Goal: Information Seeking & Learning: Learn about a topic

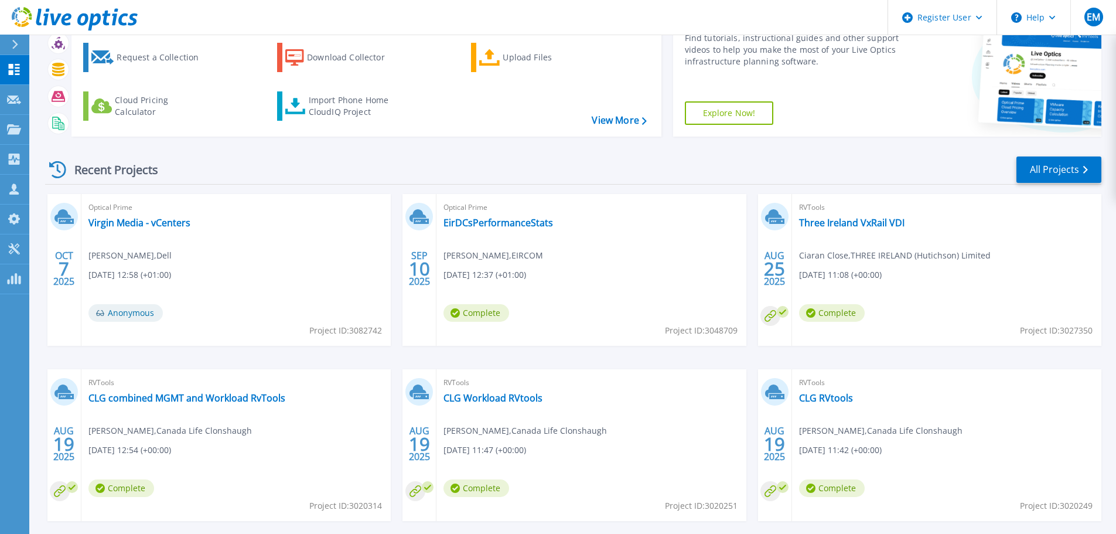
scroll to position [115, 0]
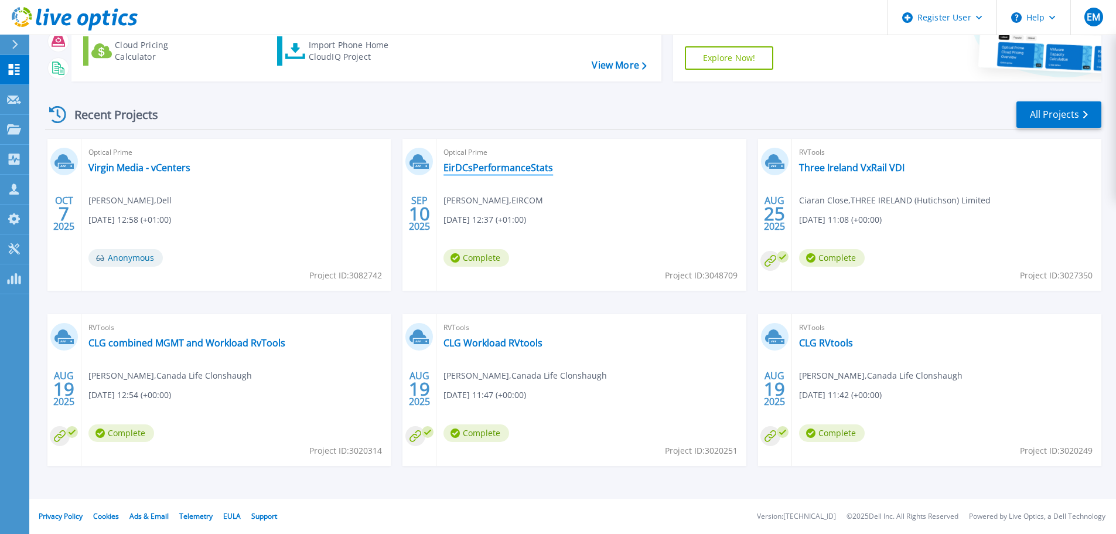
click at [537, 169] on link "EirDCsPerformanceStats" at bounding box center [499, 168] width 110 height 12
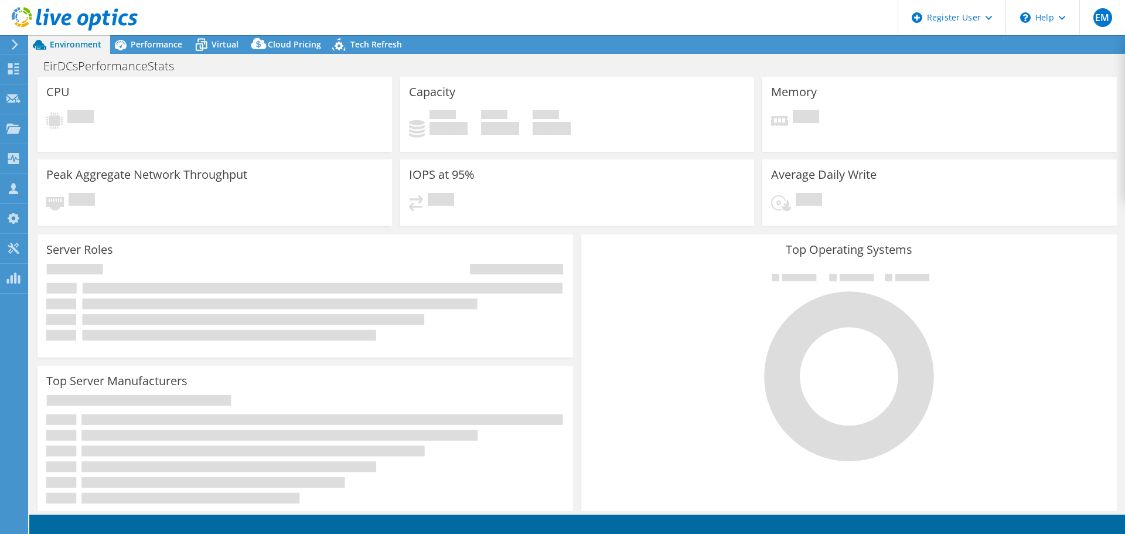
select select "USD"
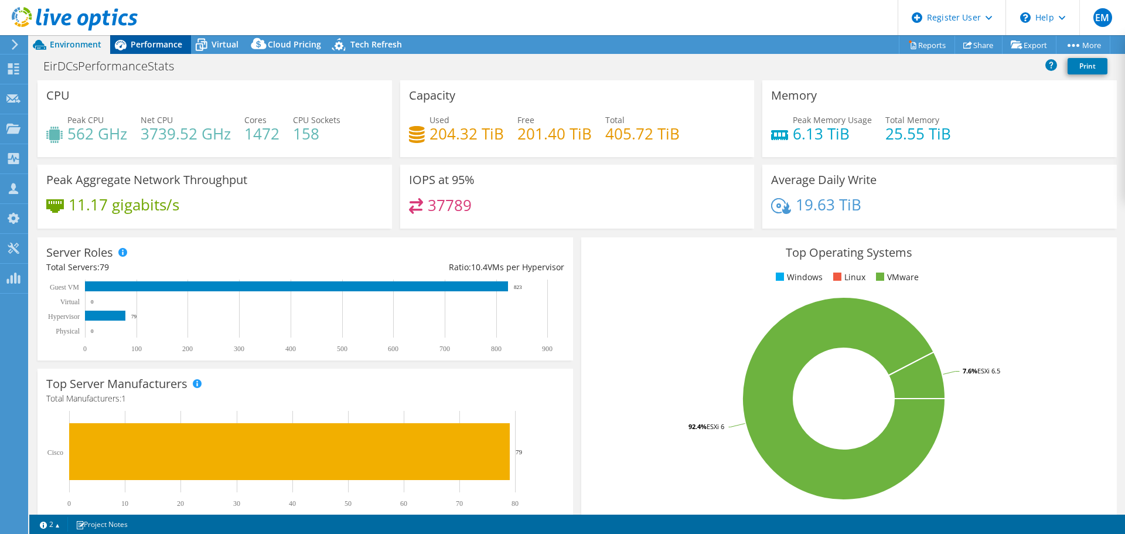
click at [132, 42] on span "Performance" at bounding box center [157, 44] width 52 height 11
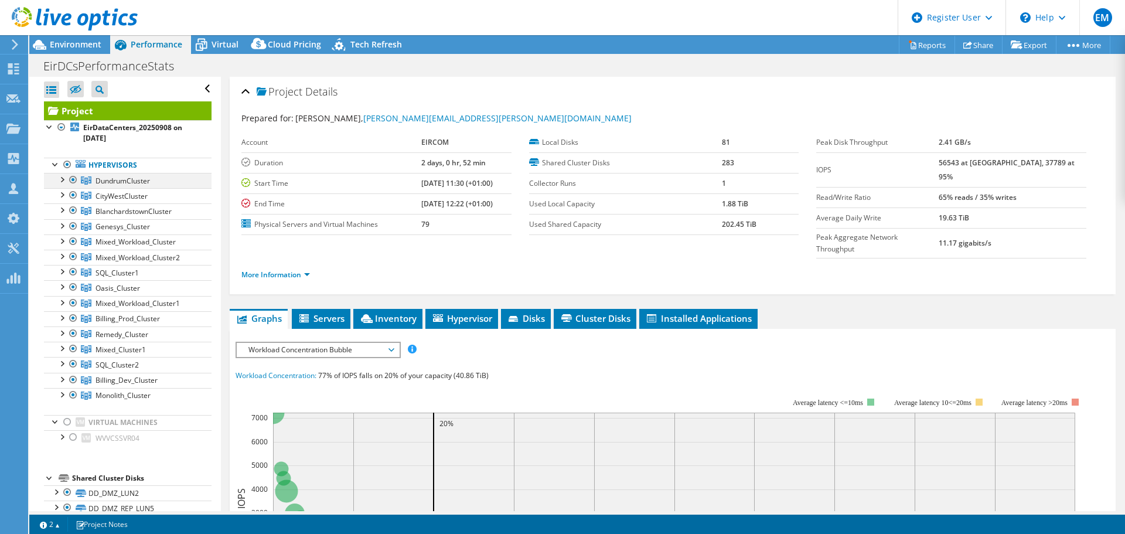
click at [61, 179] on div at bounding box center [62, 179] width 12 height 12
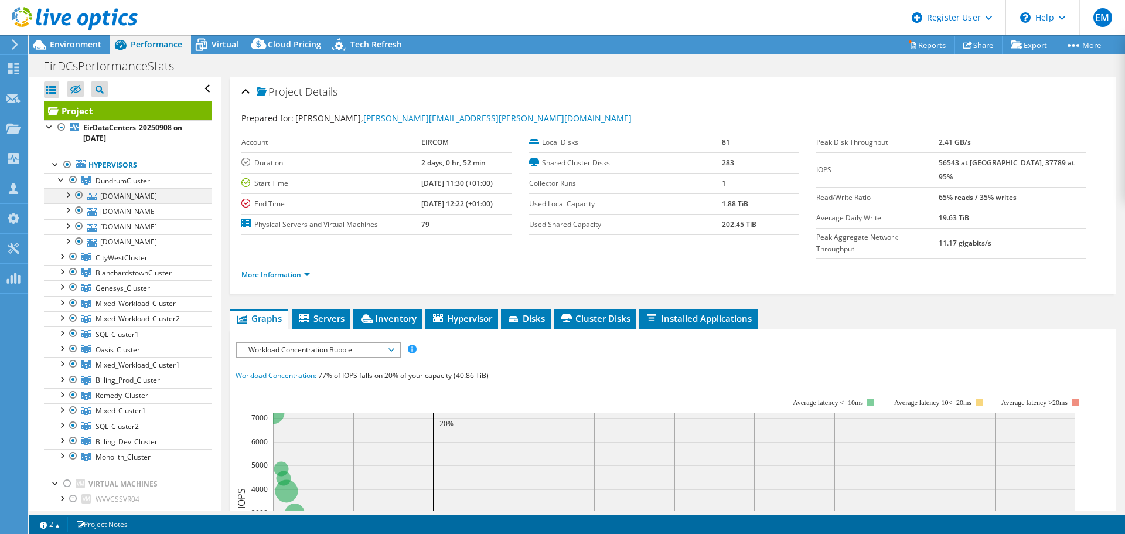
click at [71, 196] on div at bounding box center [68, 194] width 12 height 12
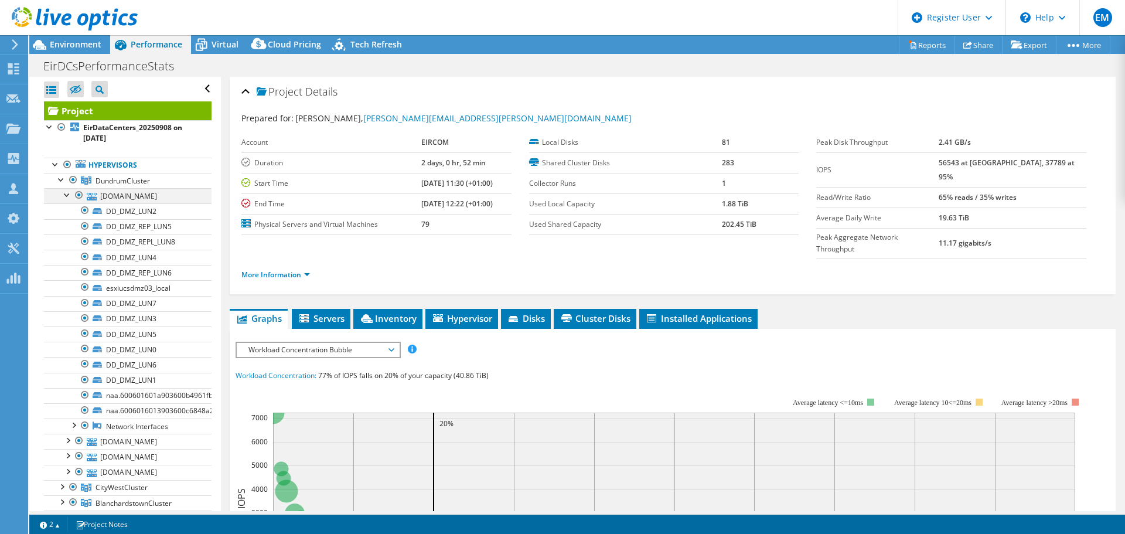
click at [71, 196] on div at bounding box center [68, 194] width 12 height 12
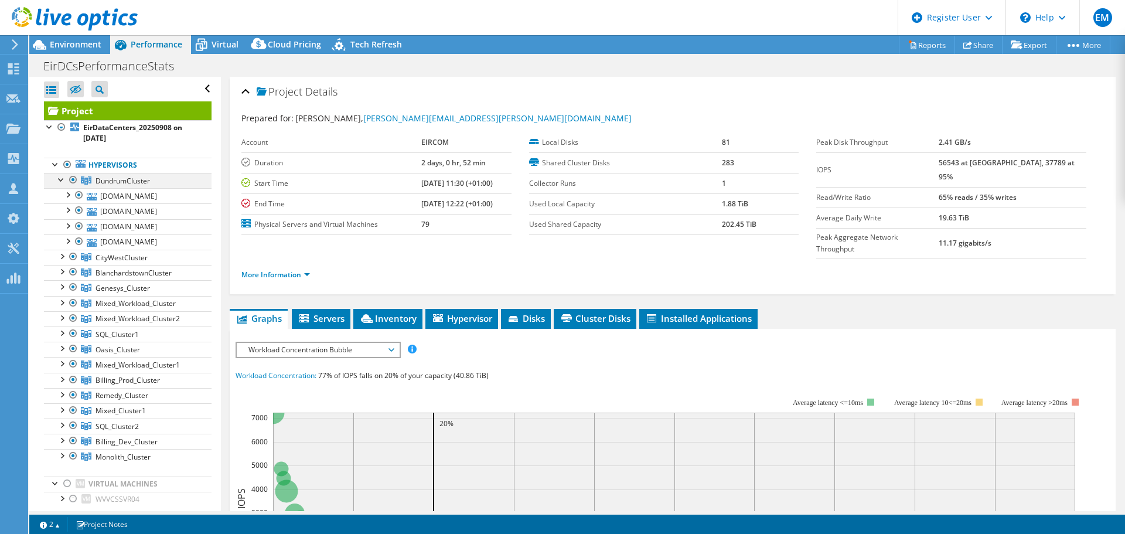
click at [64, 180] on div at bounding box center [62, 179] width 12 height 12
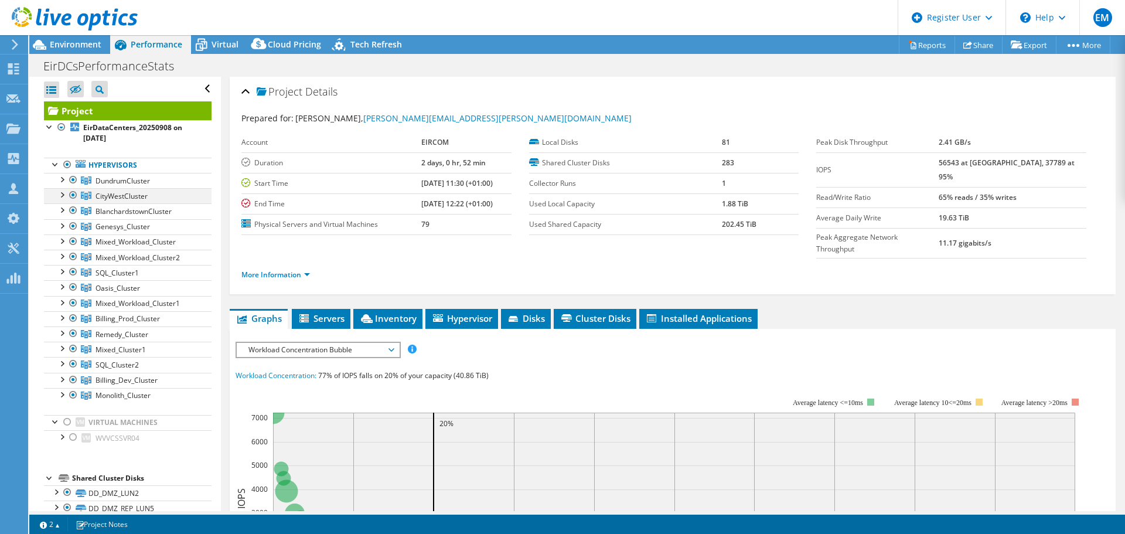
click at [64, 195] on div at bounding box center [62, 194] width 12 height 12
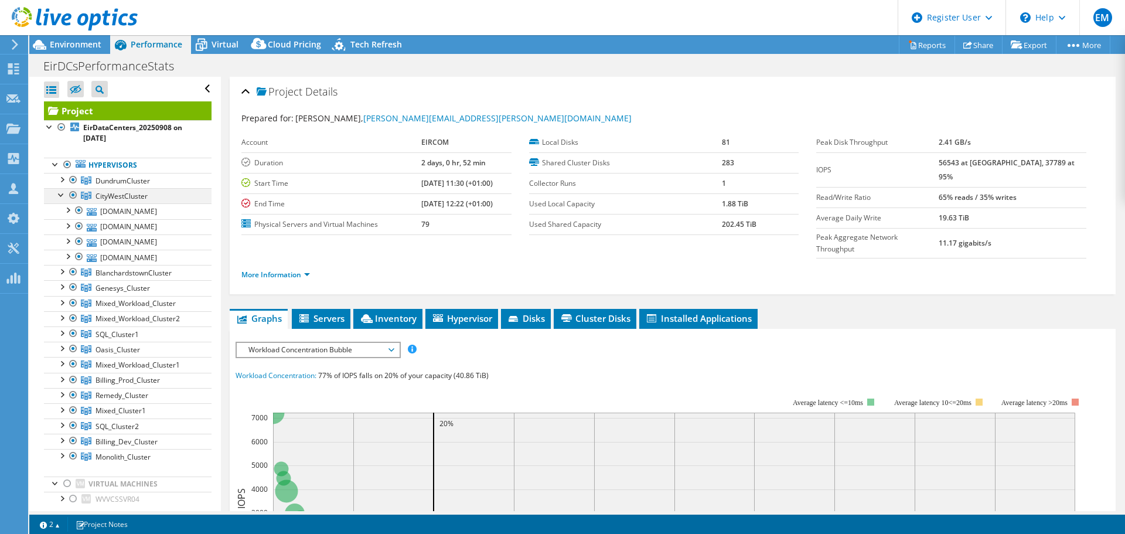
click at [64, 195] on div at bounding box center [62, 194] width 12 height 12
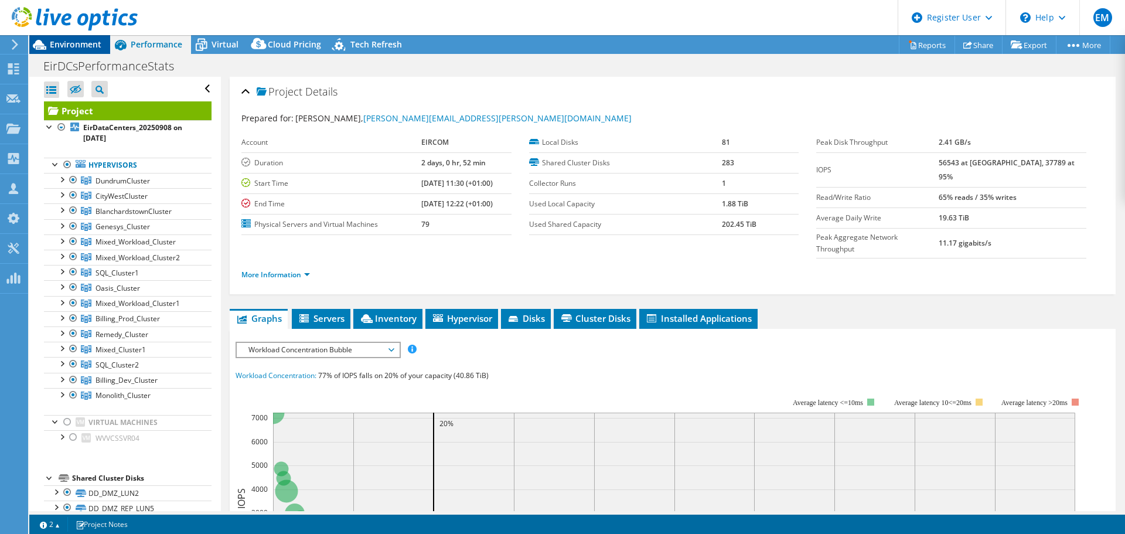
click at [68, 50] on div "Environment" at bounding box center [69, 44] width 81 height 19
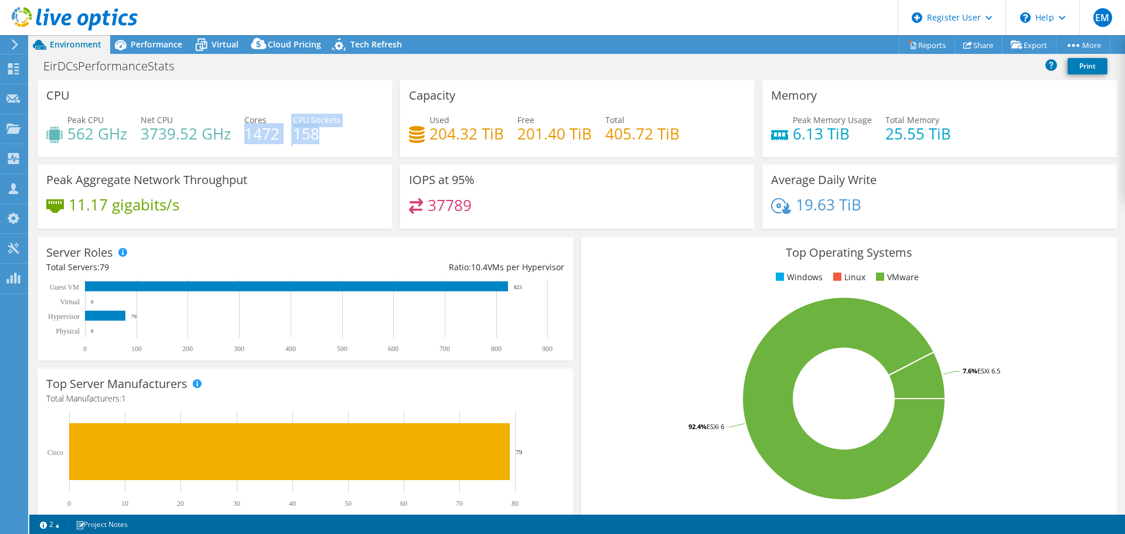
drag, startPoint x: 324, startPoint y: 138, endPoint x: 247, endPoint y: 136, distance: 77.4
click at [247, 136] on div "Peak CPU 562 GHz Net CPU 3739.52 GHz Cores 1472 CPU Sockets 158" at bounding box center [214, 133] width 337 height 38
click at [163, 46] on span "Performance" at bounding box center [157, 44] width 52 height 11
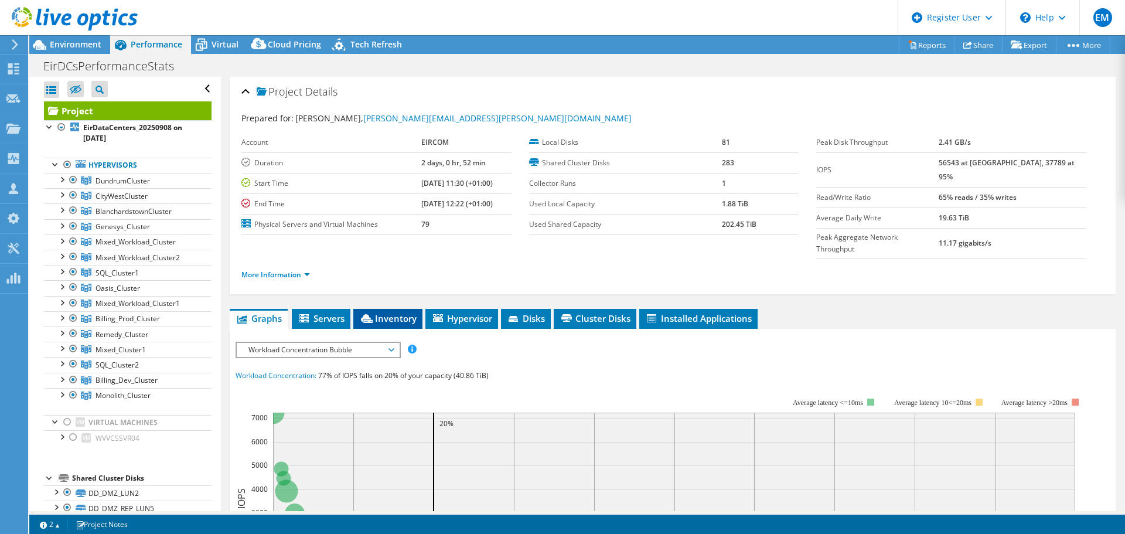
click at [399, 309] on li "Inventory" at bounding box center [387, 319] width 69 height 20
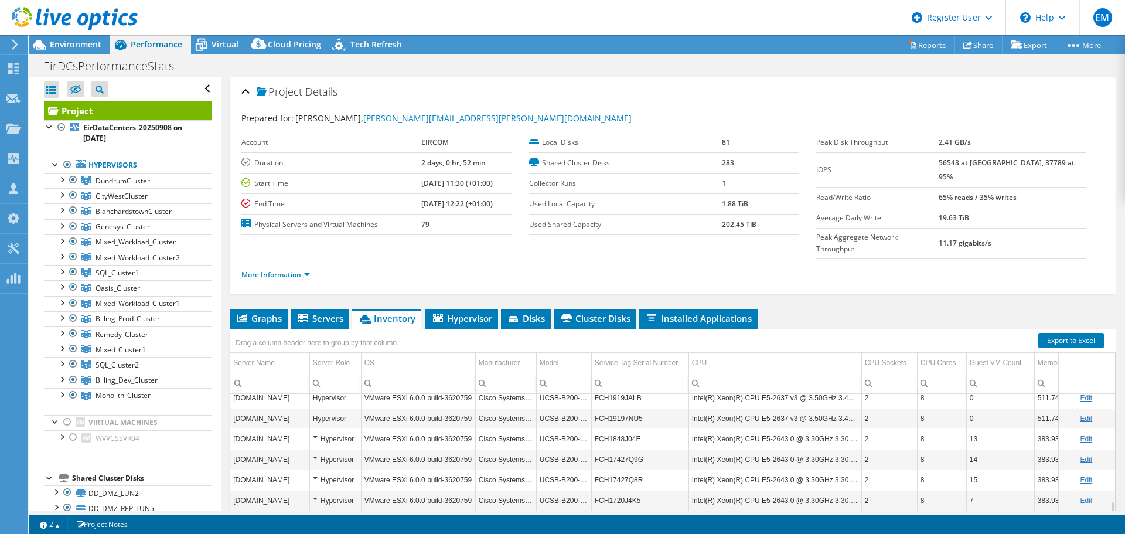
scroll to position [599, 0]
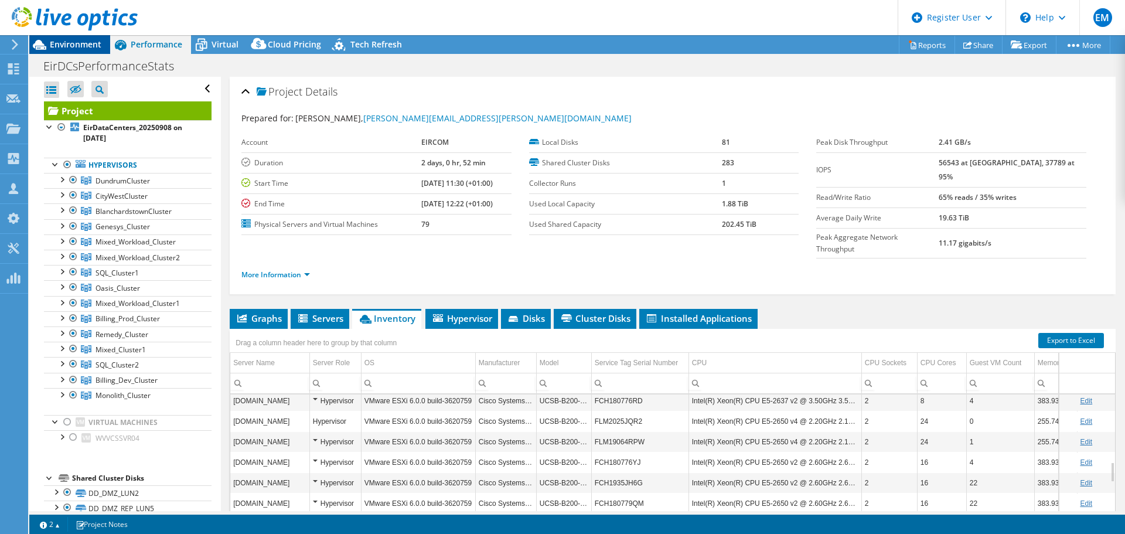
click at [83, 40] on span "Environment" at bounding box center [76, 44] width 52 height 11
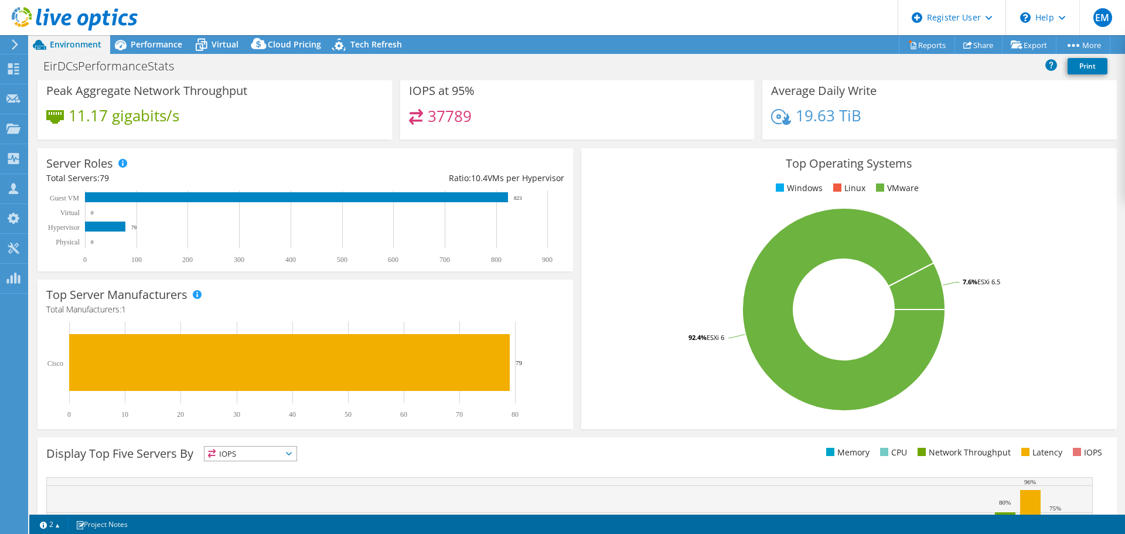
scroll to position [0, 0]
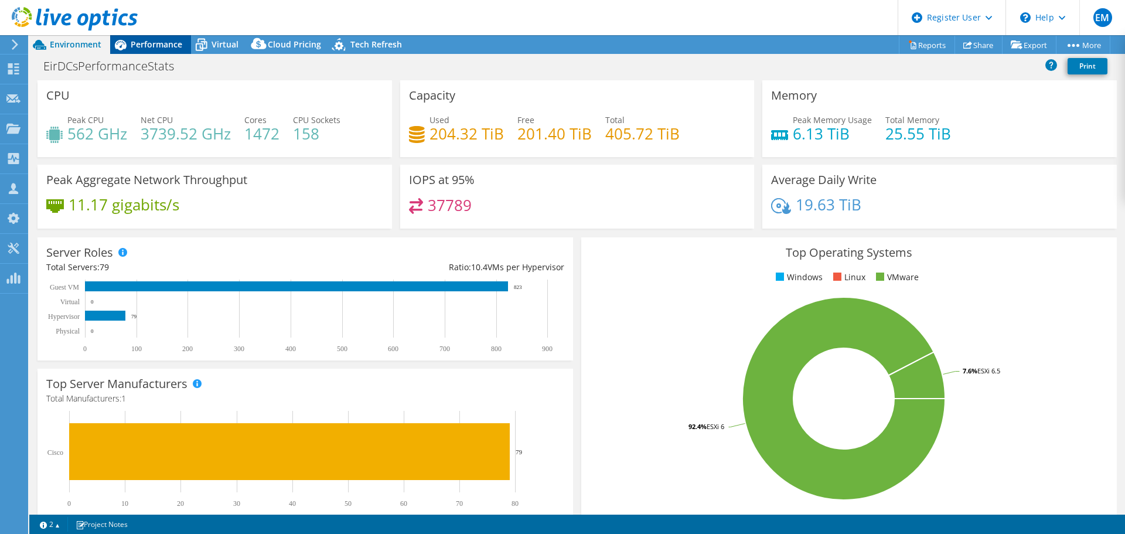
click at [147, 53] on div "Performance" at bounding box center [150, 44] width 81 height 19
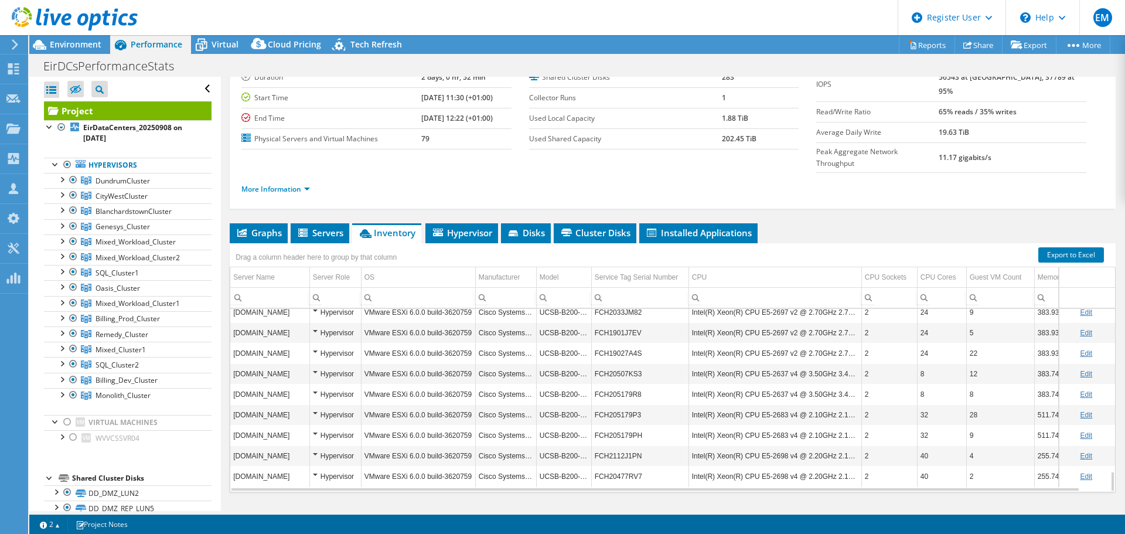
scroll to position [88, 0]
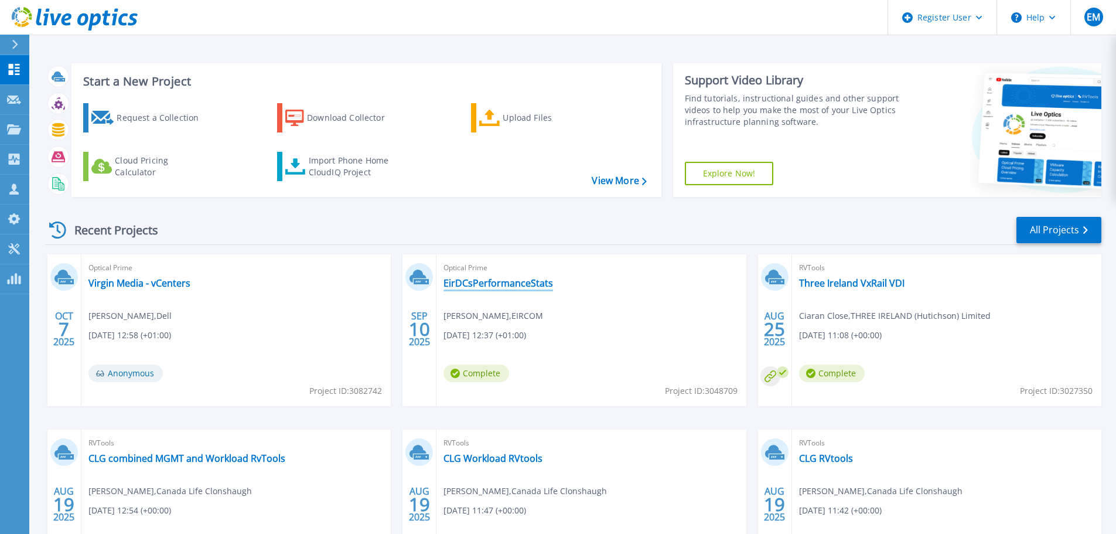
click at [476, 285] on link "EirDCsPerformanceStats" at bounding box center [499, 283] width 110 height 12
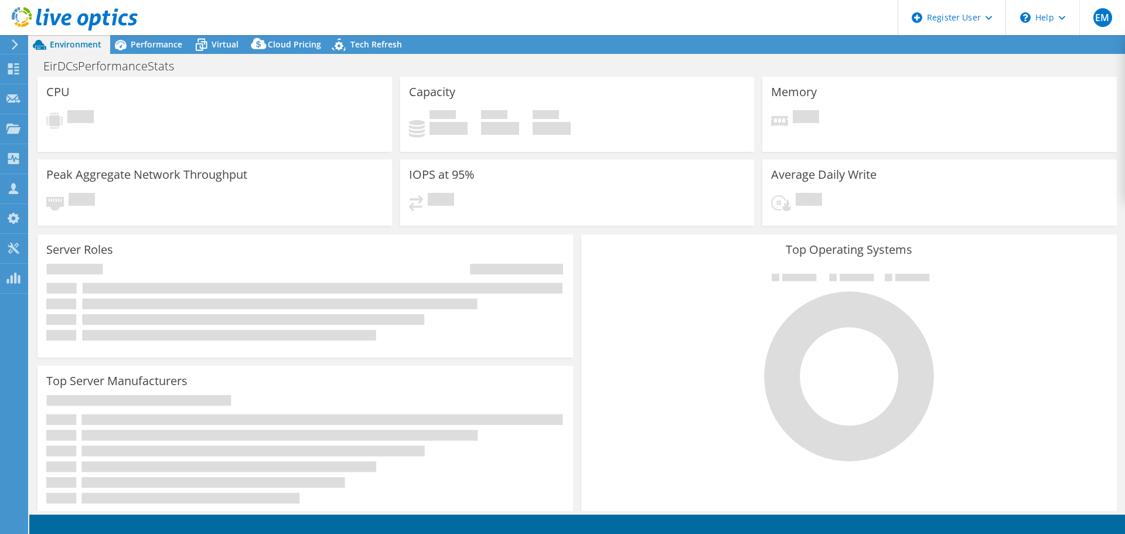
select select "USD"
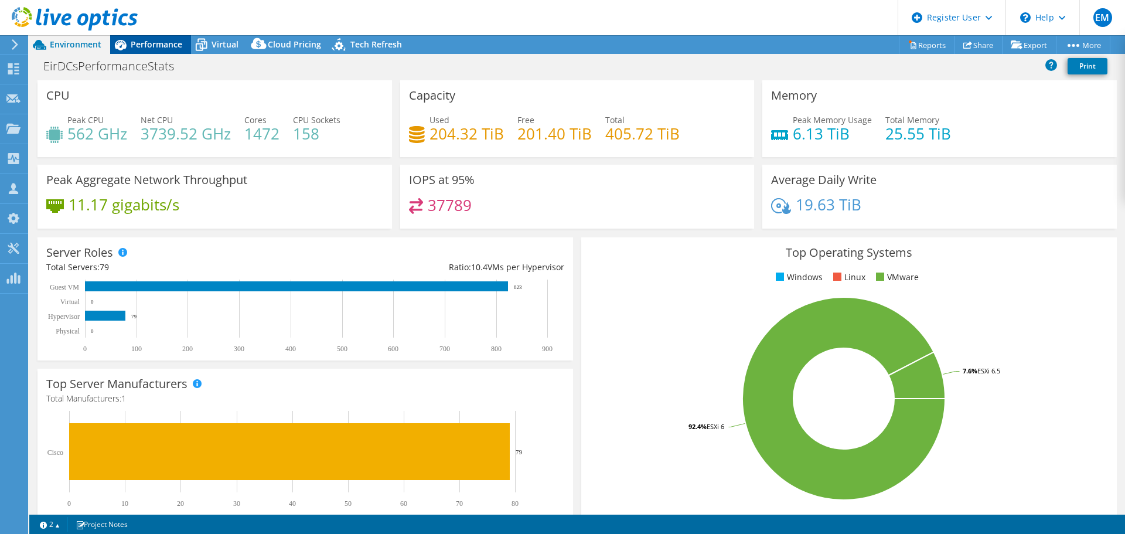
click at [164, 40] on span "Performance" at bounding box center [157, 44] width 52 height 11
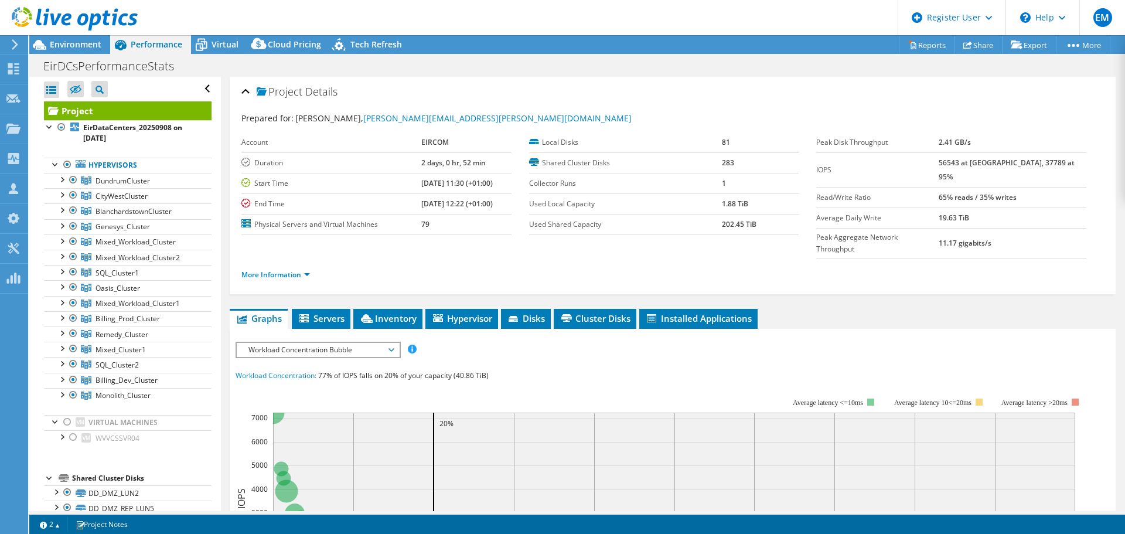
click at [358, 343] on span "Workload Concentration Bubble" at bounding box center [318, 350] width 151 height 14
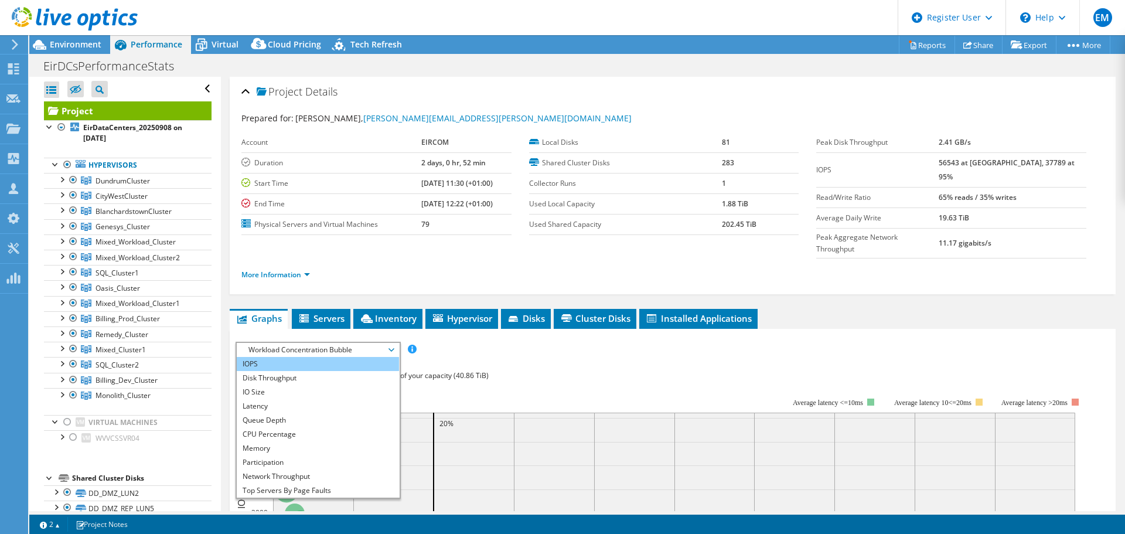
click at [328, 357] on li "IOPS" at bounding box center [318, 364] width 162 height 14
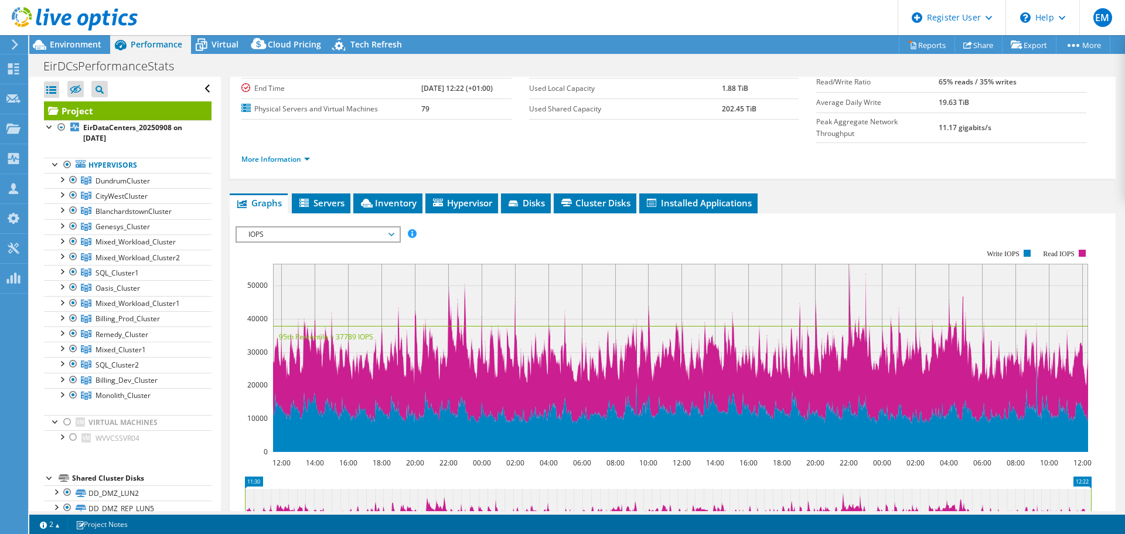
scroll to position [117, 0]
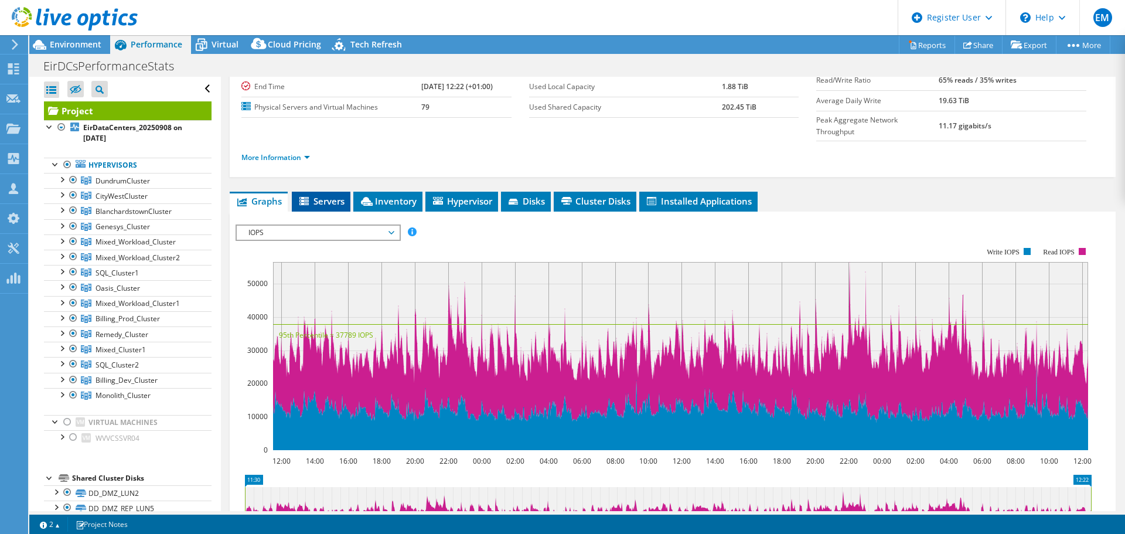
click at [303, 197] on icon at bounding box center [303, 201] width 9 height 8
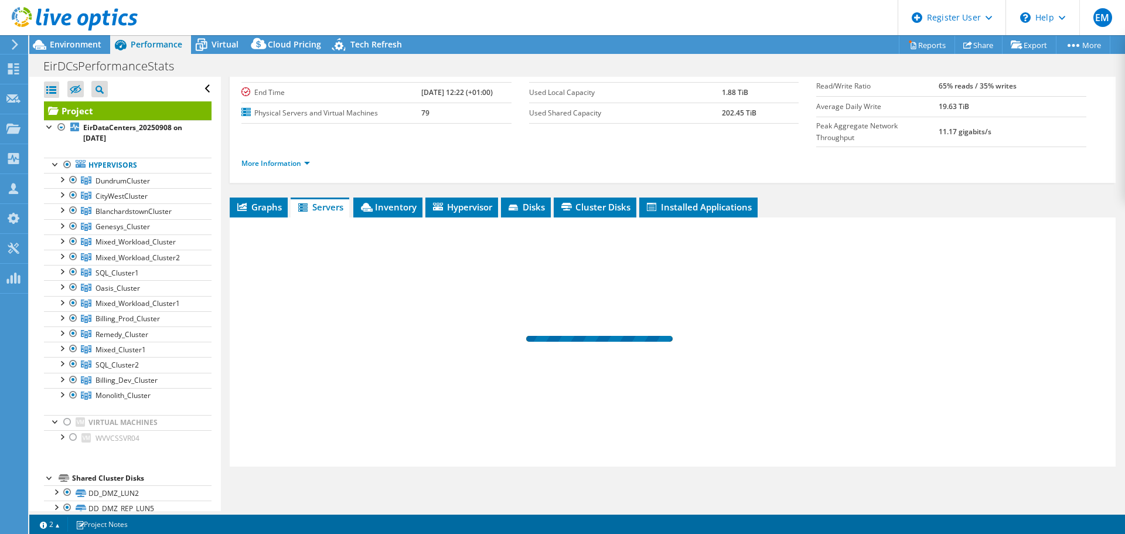
scroll to position [88, 0]
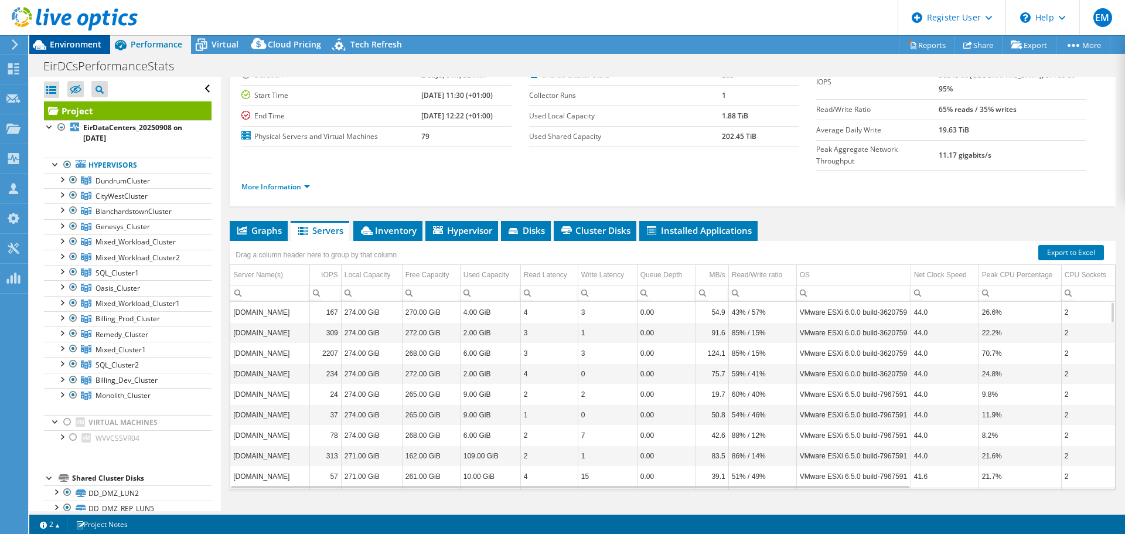
click at [86, 44] on span "Environment" at bounding box center [76, 44] width 52 height 11
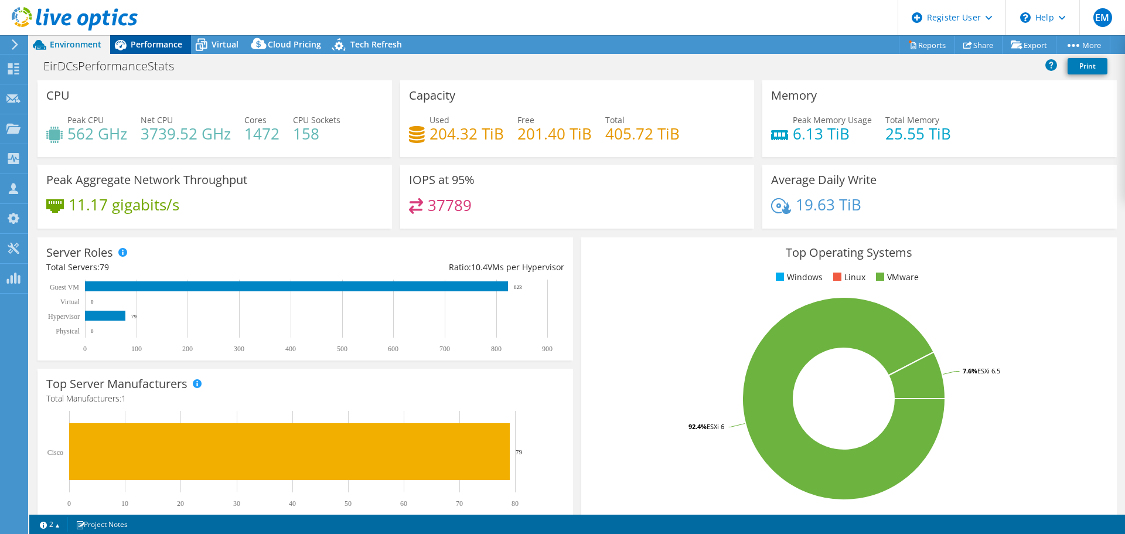
click at [161, 53] on div "Performance" at bounding box center [150, 44] width 81 height 19
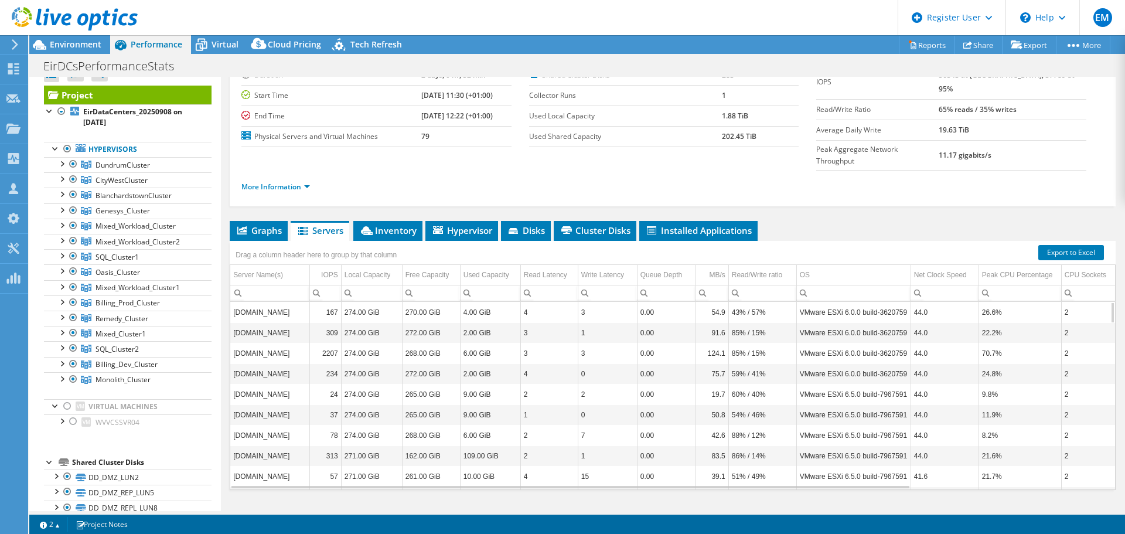
scroll to position [0, 0]
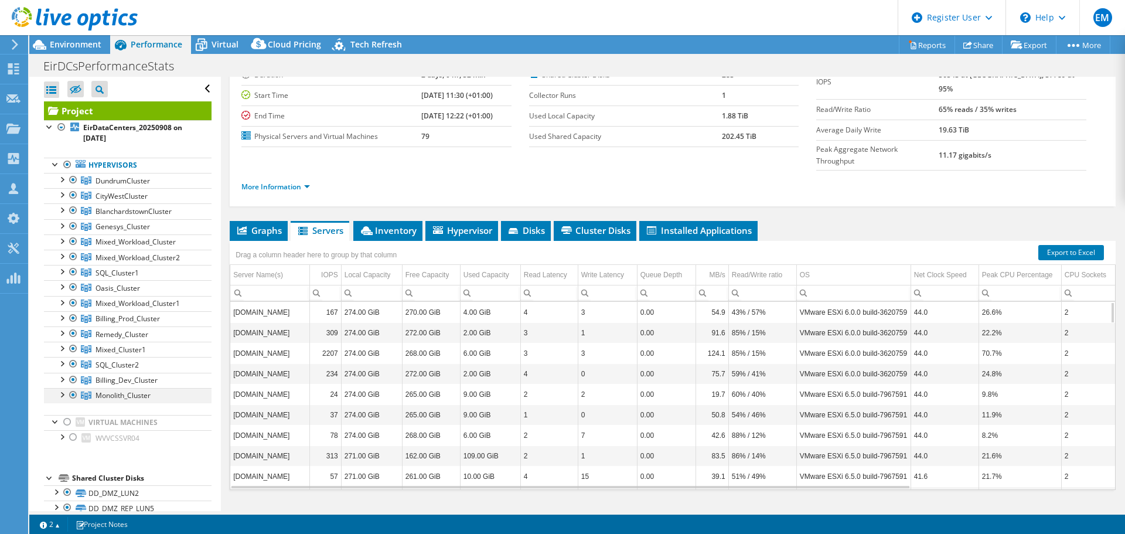
click at [63, 395] on div at bounding box center [62, 394] width 12 height 12
click at [61, 380] on div at bounding box center [62, 379] width 12 height 12
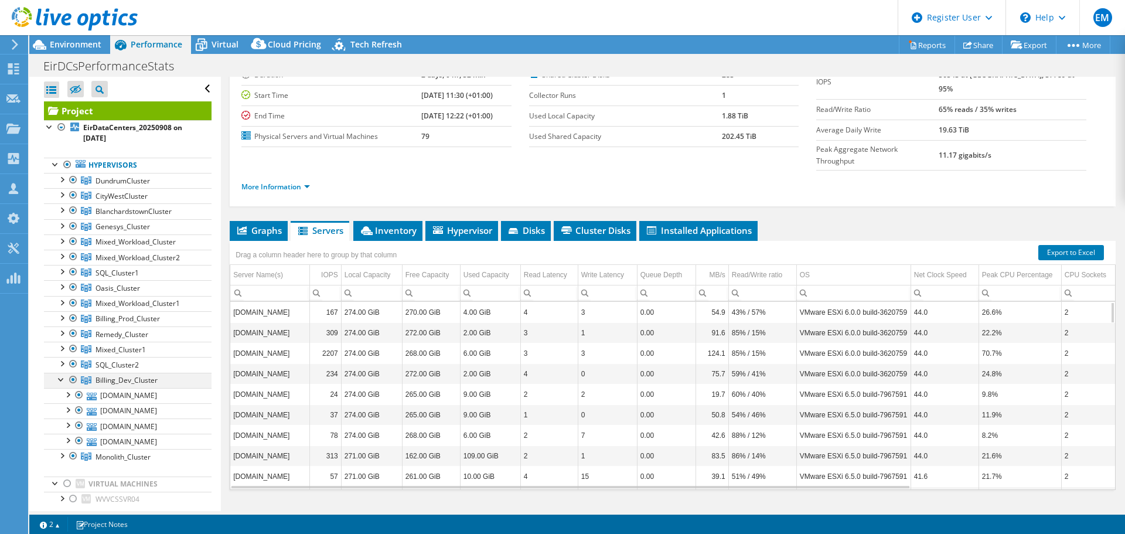
click at [61, 380] on div at bounding box center [62, 379] width 12 height 12
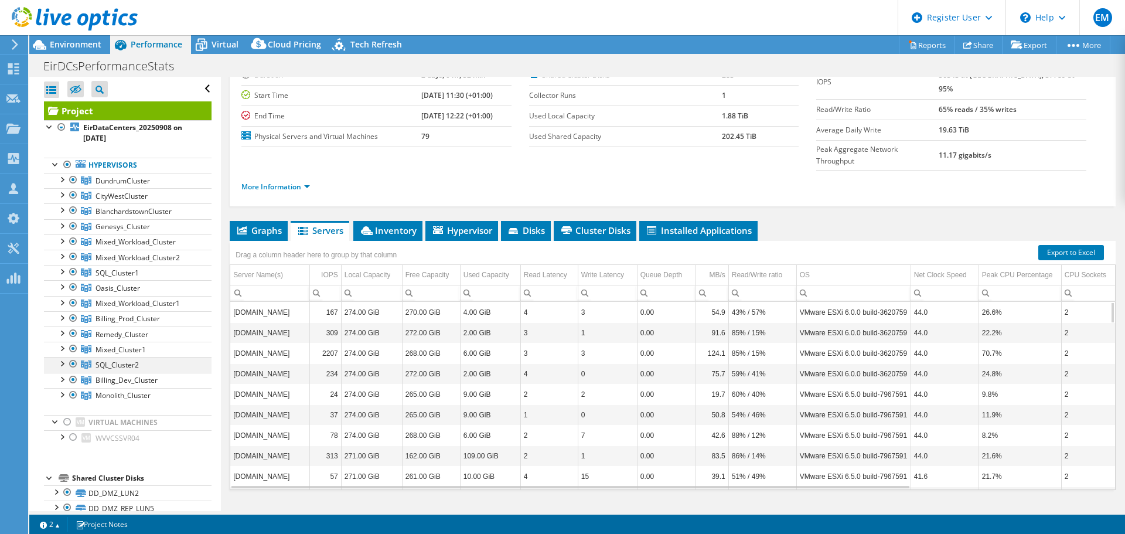
click at [60, 363] on div at bounding box center [62, 363] width 12 height 12
click at [63, 180] on div at bounding box center [62, 179] width 12 height 12
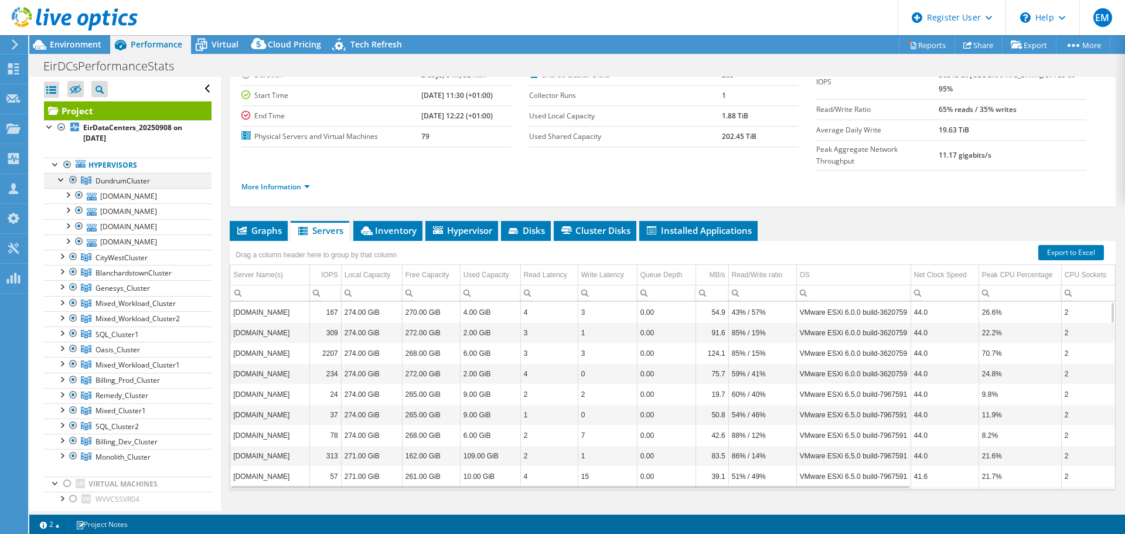
click at [63, 180] on div at bounding box center [62, 179] width 12 height 12
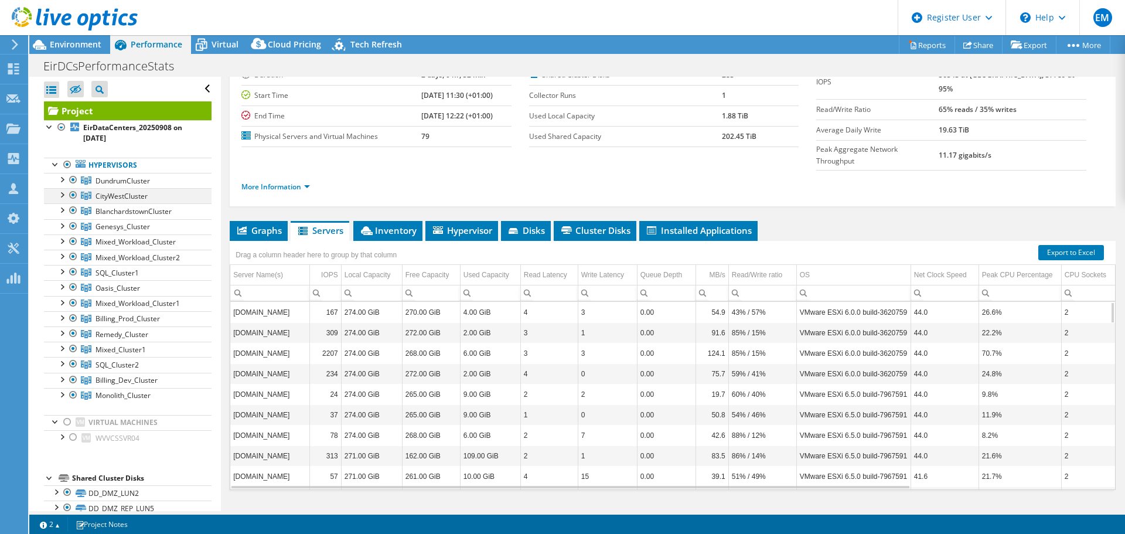
click at [60, 195] on div at bounding box center [62, 194] width 12 height 12
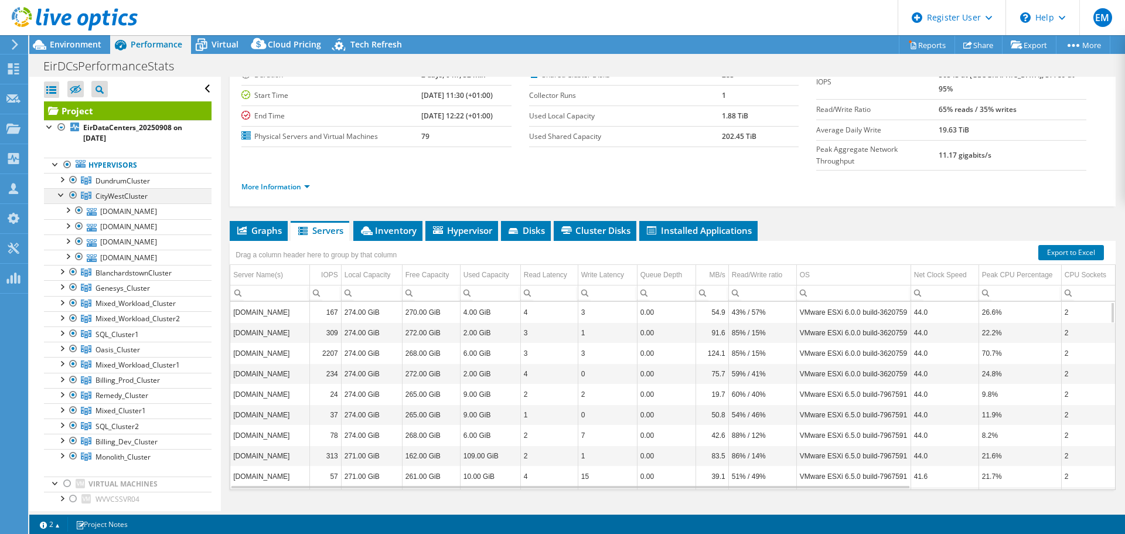
click at [60, 195] on div at bounding box center [62, 194] width 12 height 12
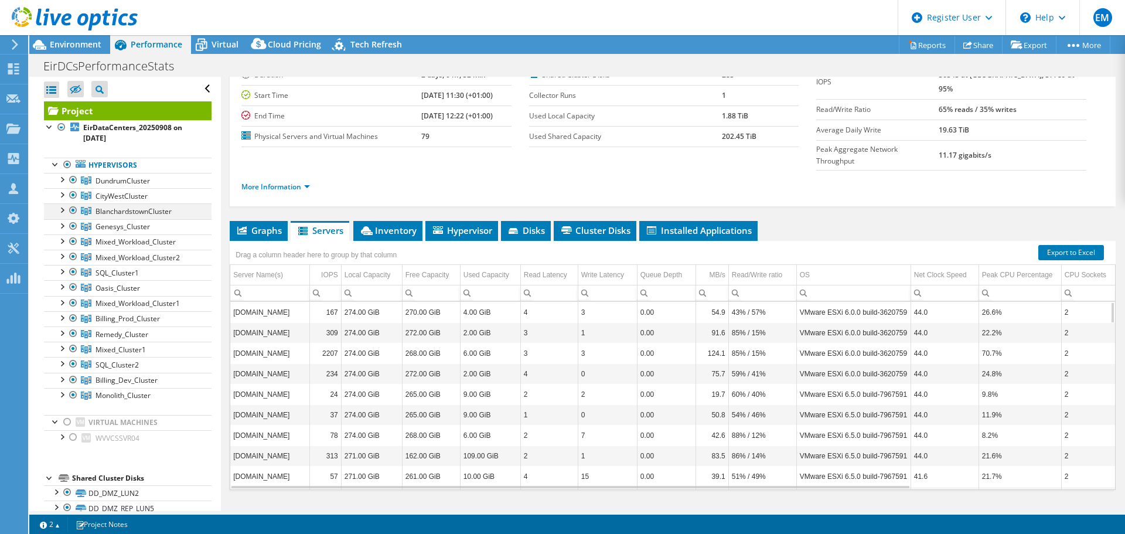
click at [60, 212] on div at bounding box center [62, 209] width 12 height 12
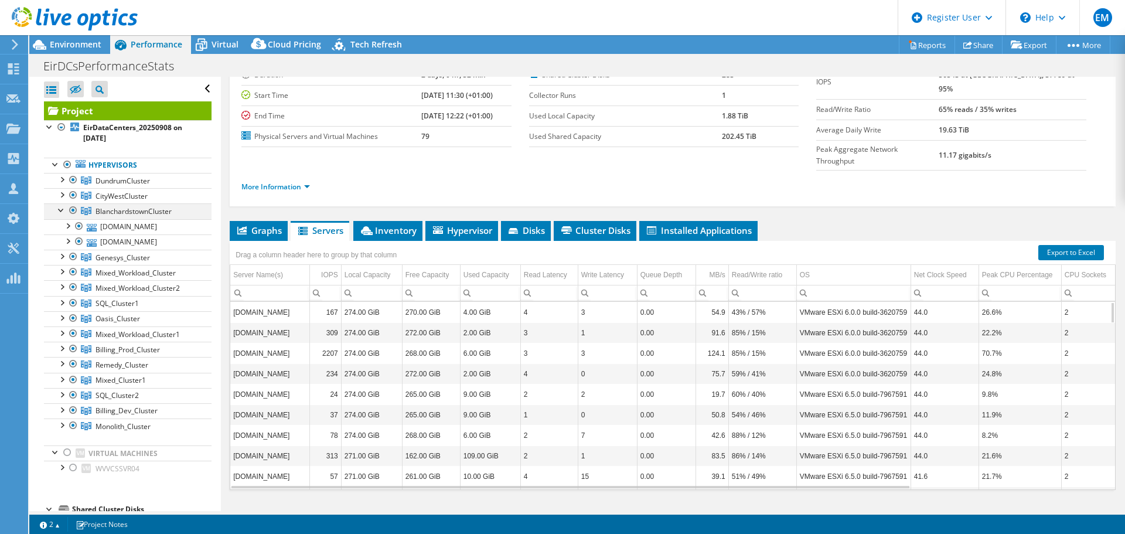
click at [60, 212] on div at bounding box center [62, 209] width 12 height 12
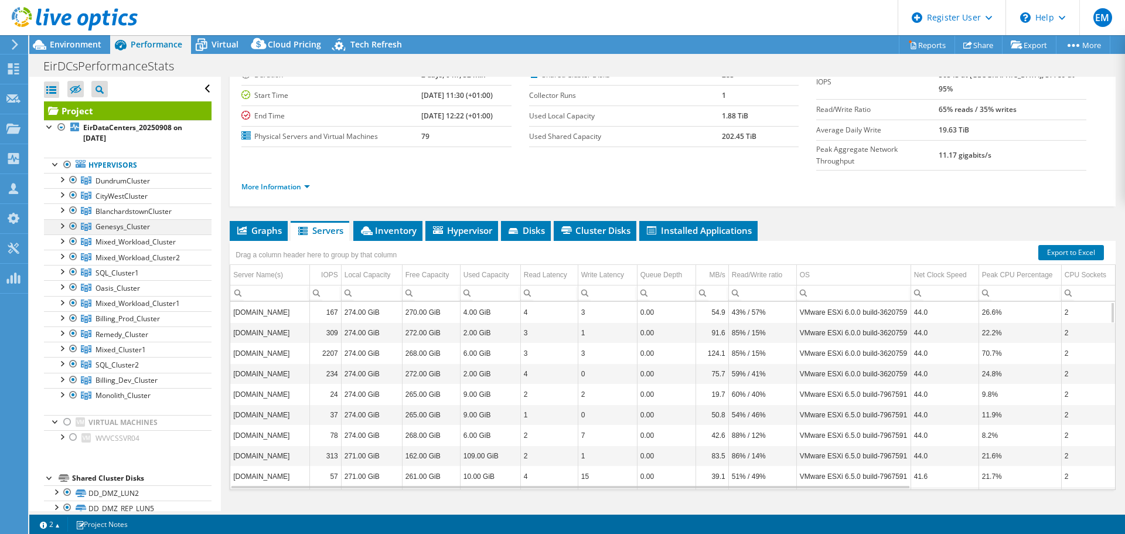
click at [63, 227] on div at bounding box center [62, 225] width 12 height 12
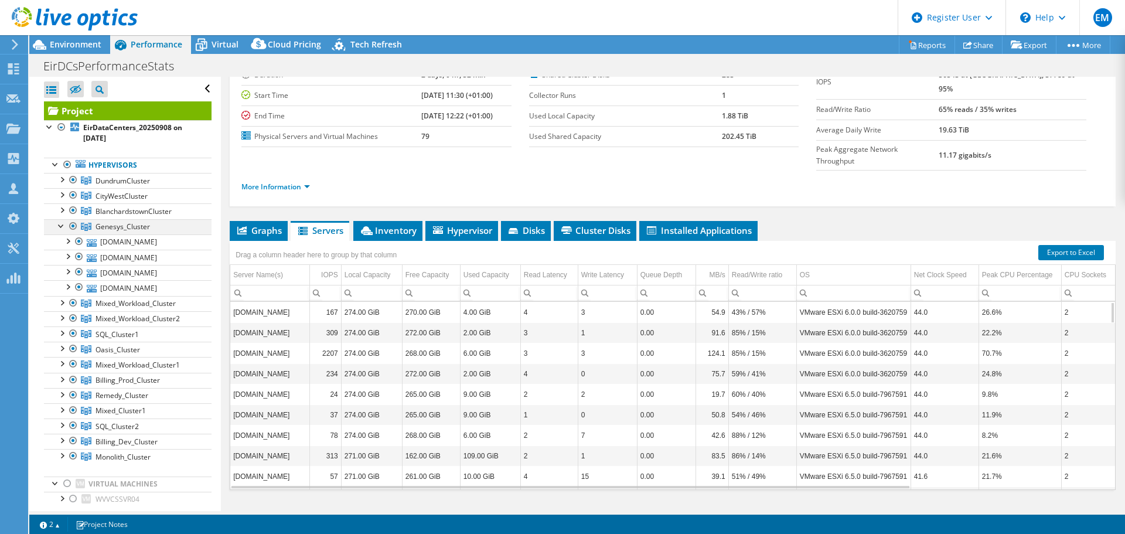
click at [63, 227] on div at bounding box center [62, 225] width 12 height 12
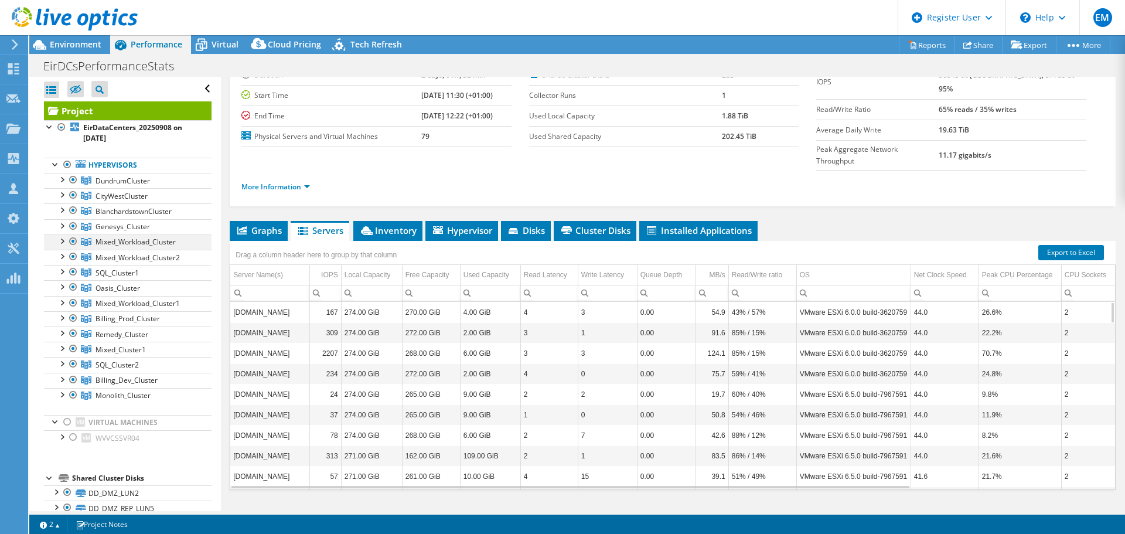
click at [63, 244] on div at bounding box center [62, 240] width 12 height 12
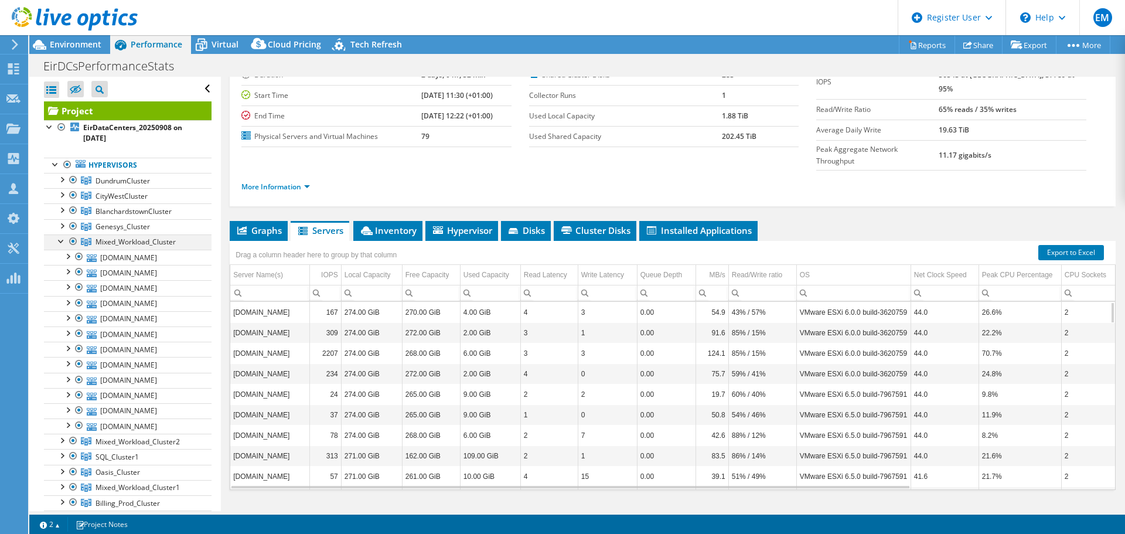
click at [63, 244] on div at bounding box center [62, 240] width 12 height 12
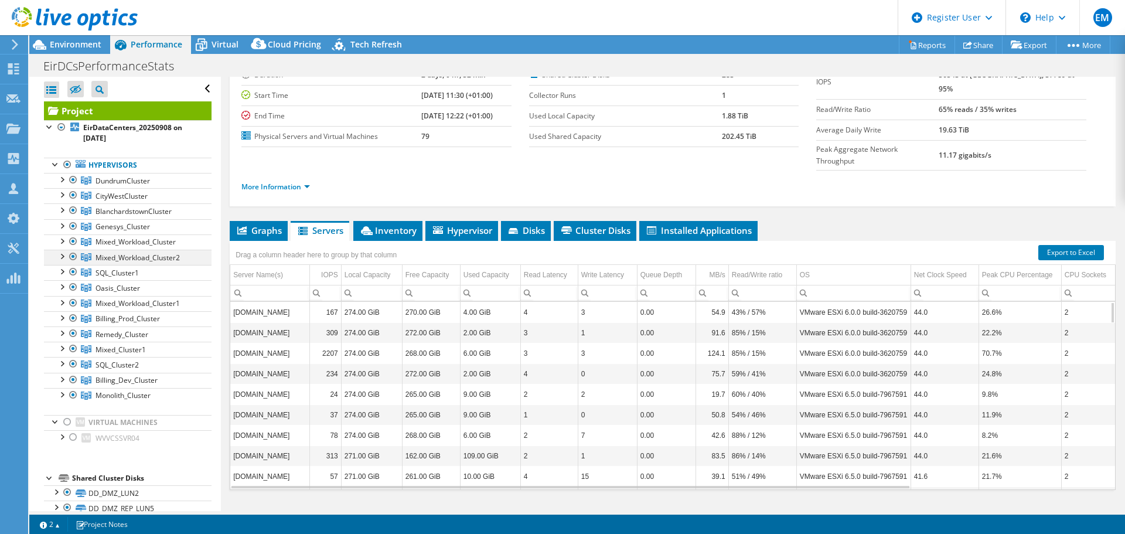
click at [63, 258] on div at bounding box center [62, 256] width 12 height 12
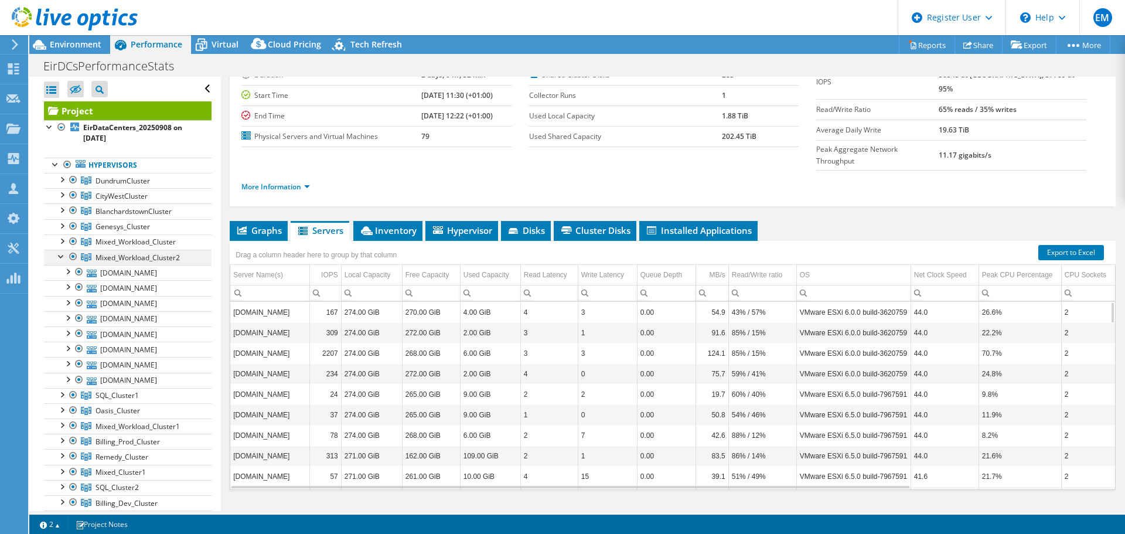
click at [63, 258] on div at bounding box center [62, 256] width 12 height 12
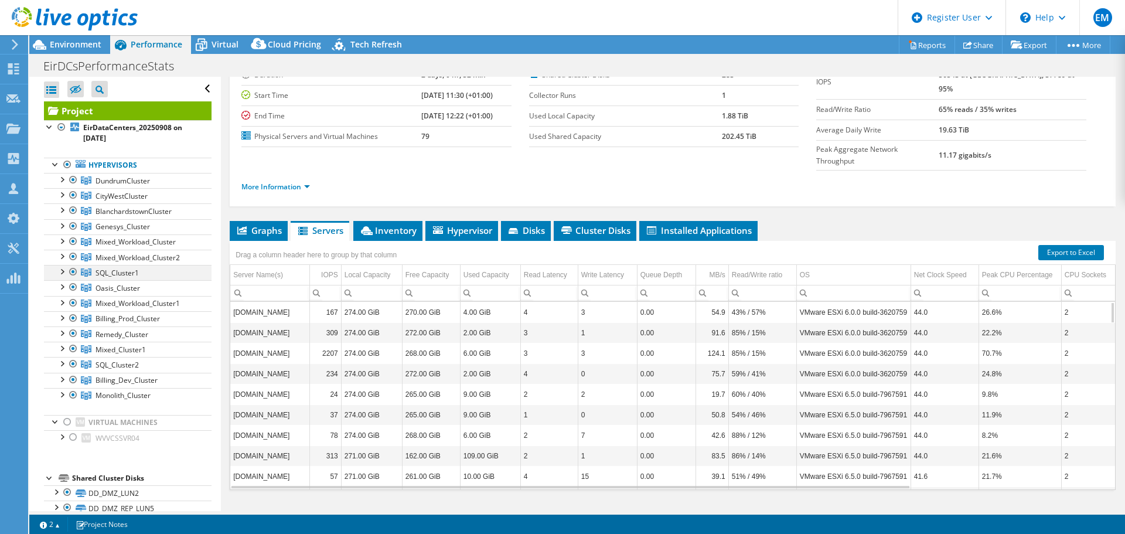
click at [63, 272] on div at bounding box center [62, 271] width 12 height 12
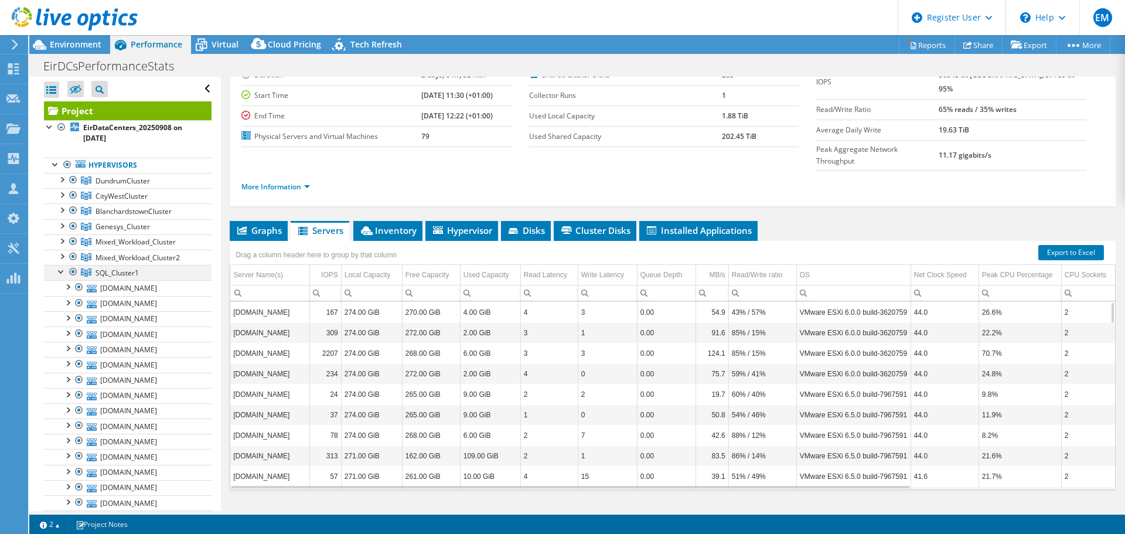
click at [63, 272] on div at bounding box center [62, 271] width 12 height 12
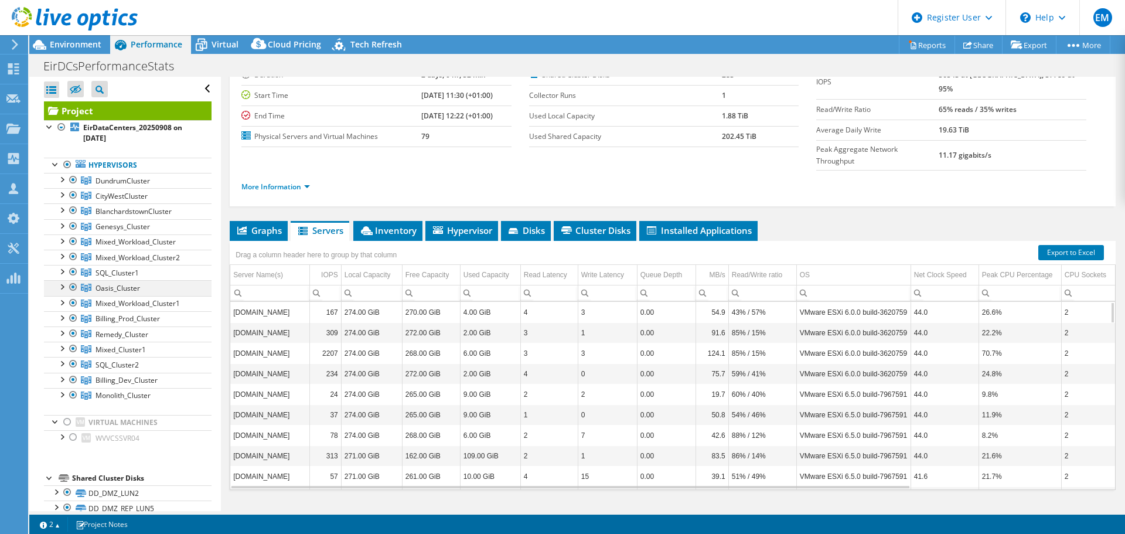
click at [61, 288] on div at bounding box center [62, 286] width 12 height 12
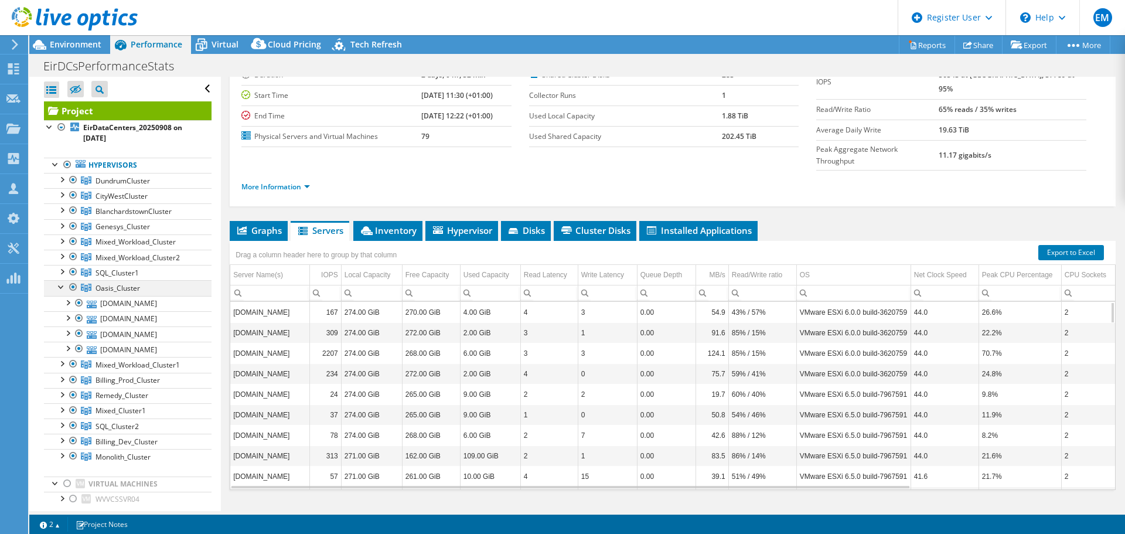
click at [61, 288] on div at bounding box center [62, 286] width 12 height 12
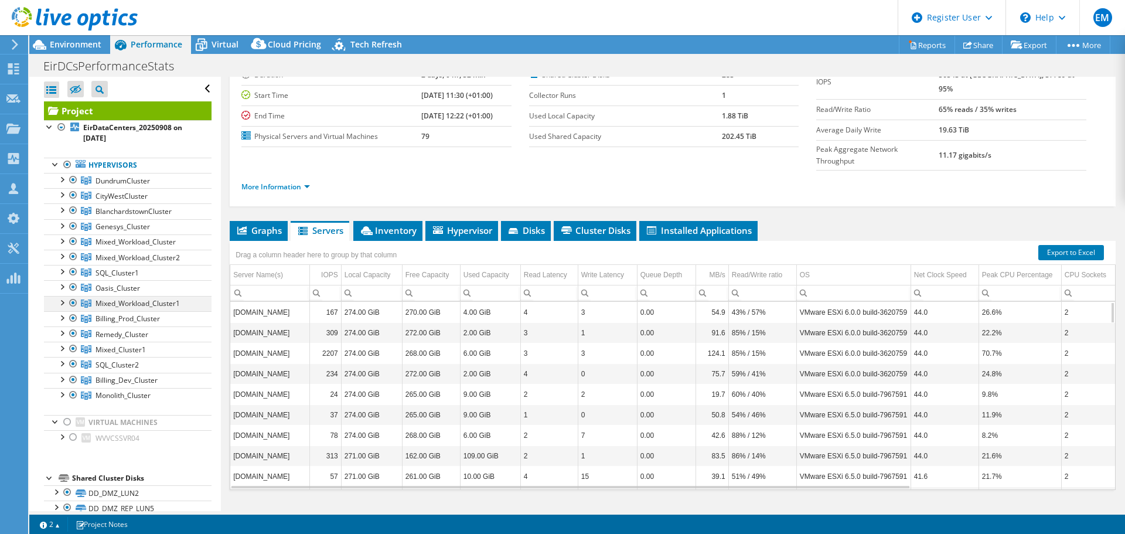
click at [64, 302] on div at bounding box center [62, 302] width 12 height 12
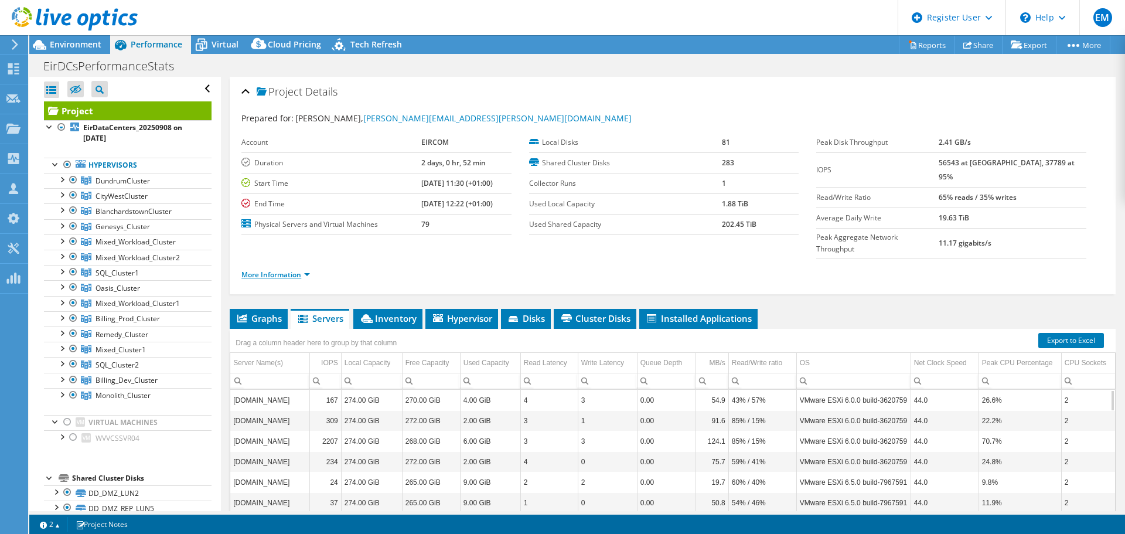
click at [291, 270] on link "More Information" at bounding box center [275, 275] width 69 height 10
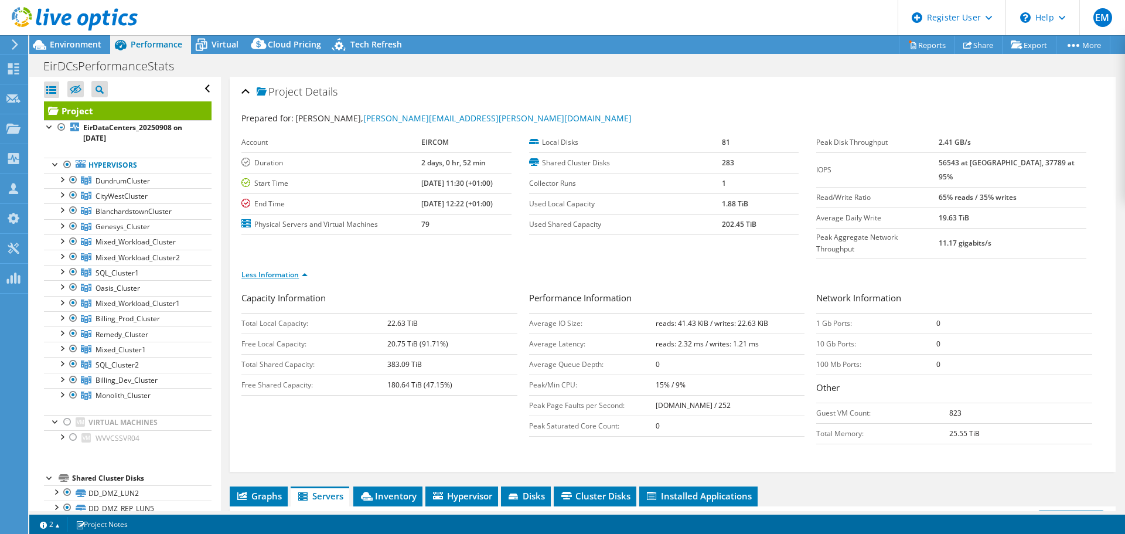
click at [291, 270] on link "Less Information" at bounding box center [274, 275] width 66 height 10
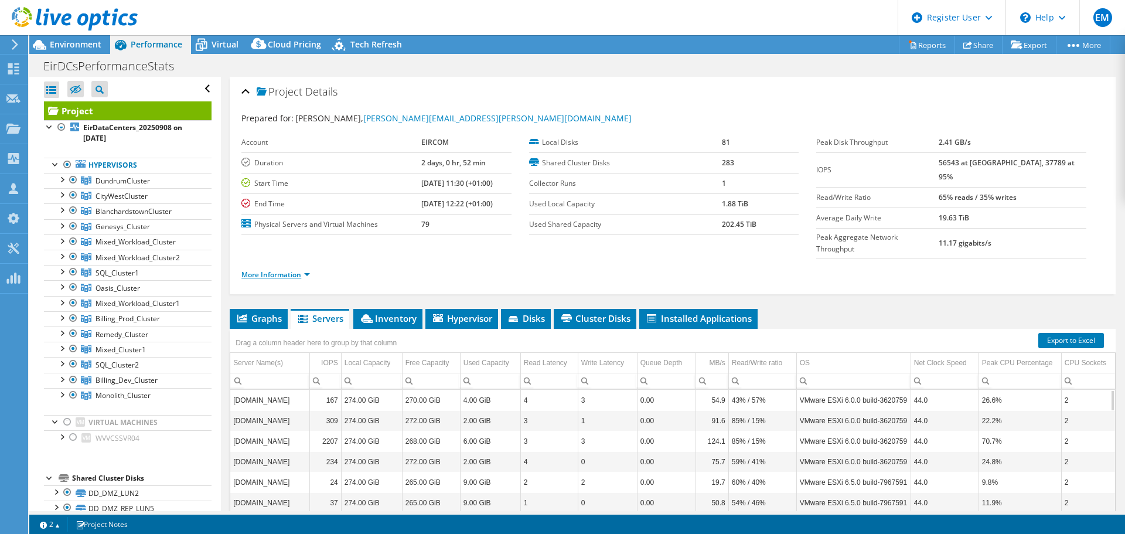
click at [303, 270] on link "More Information" at bounding box center [275, 275] width 69 height 10
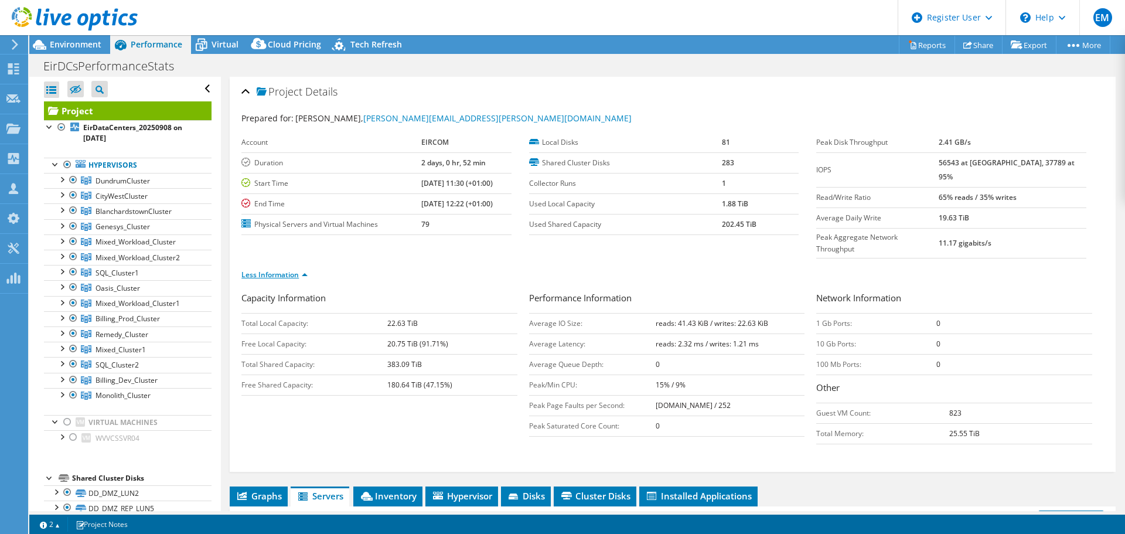
click at [306, 270] on link "Less Information" at bounding box center [274, 275] width 66 height 10
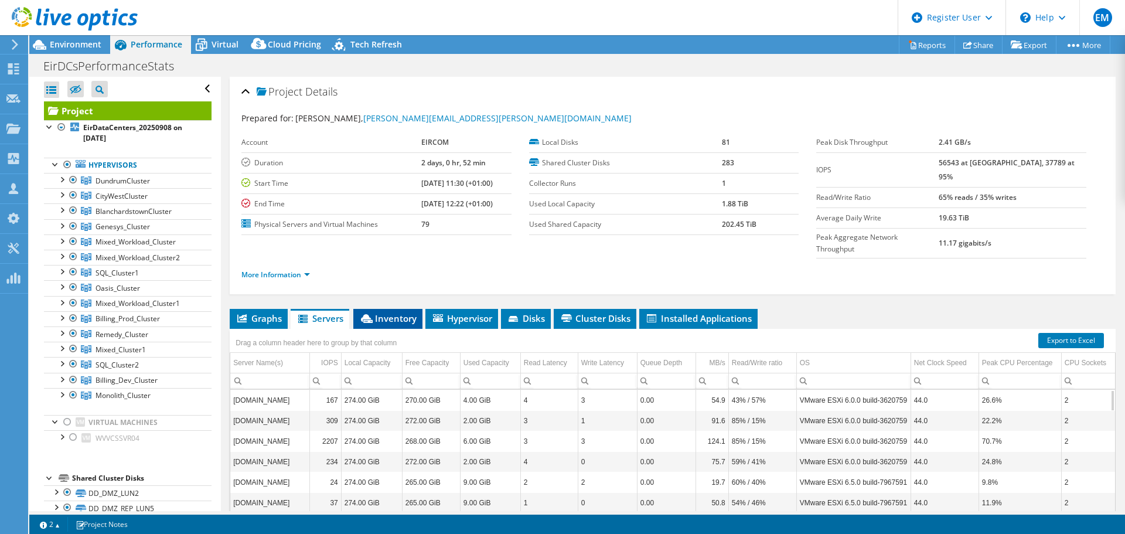
click at [401, 312] on span "Inventory" at bounding box center [387, 318] width 57 height 12
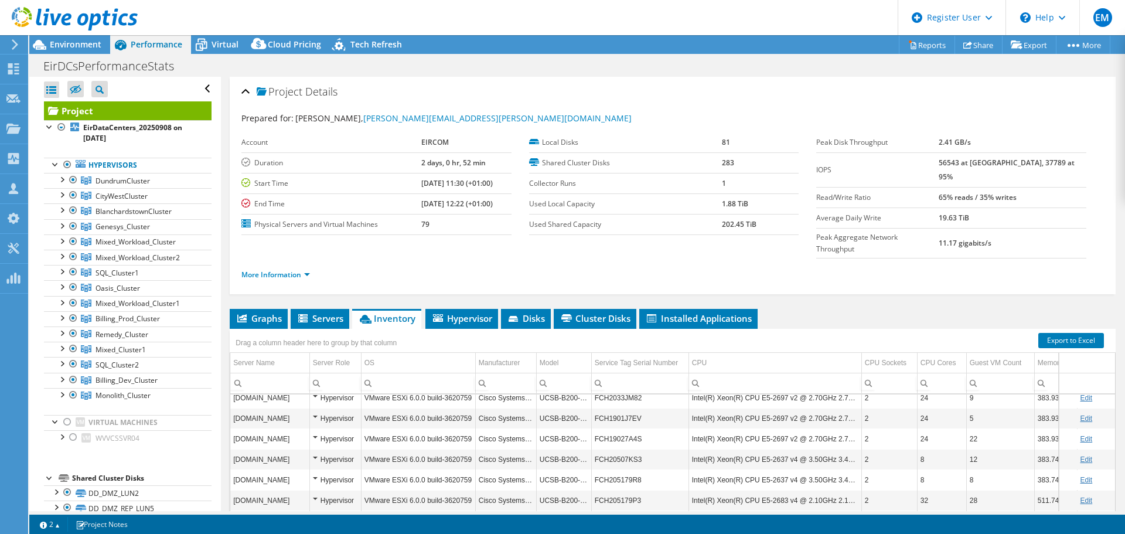
scroll to position [88, 0]
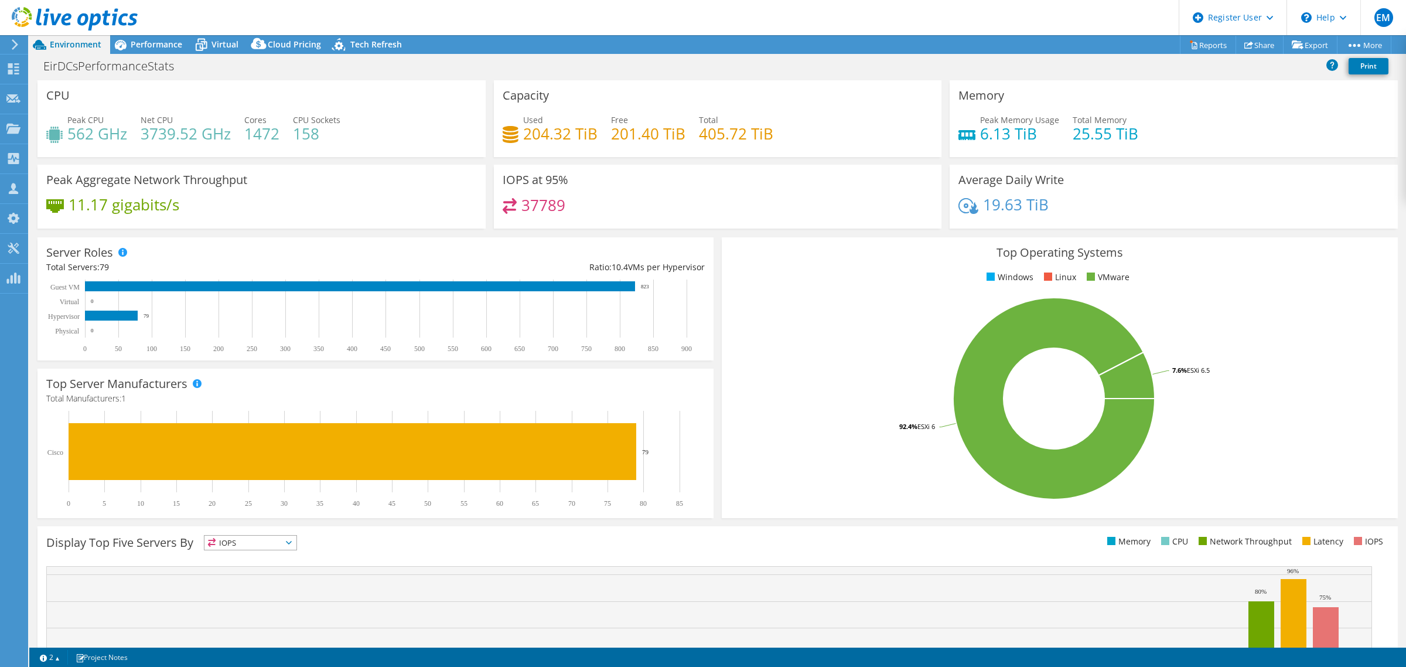
select select "USD"
